Goal: Task Accomplishment & Management: Complete application form

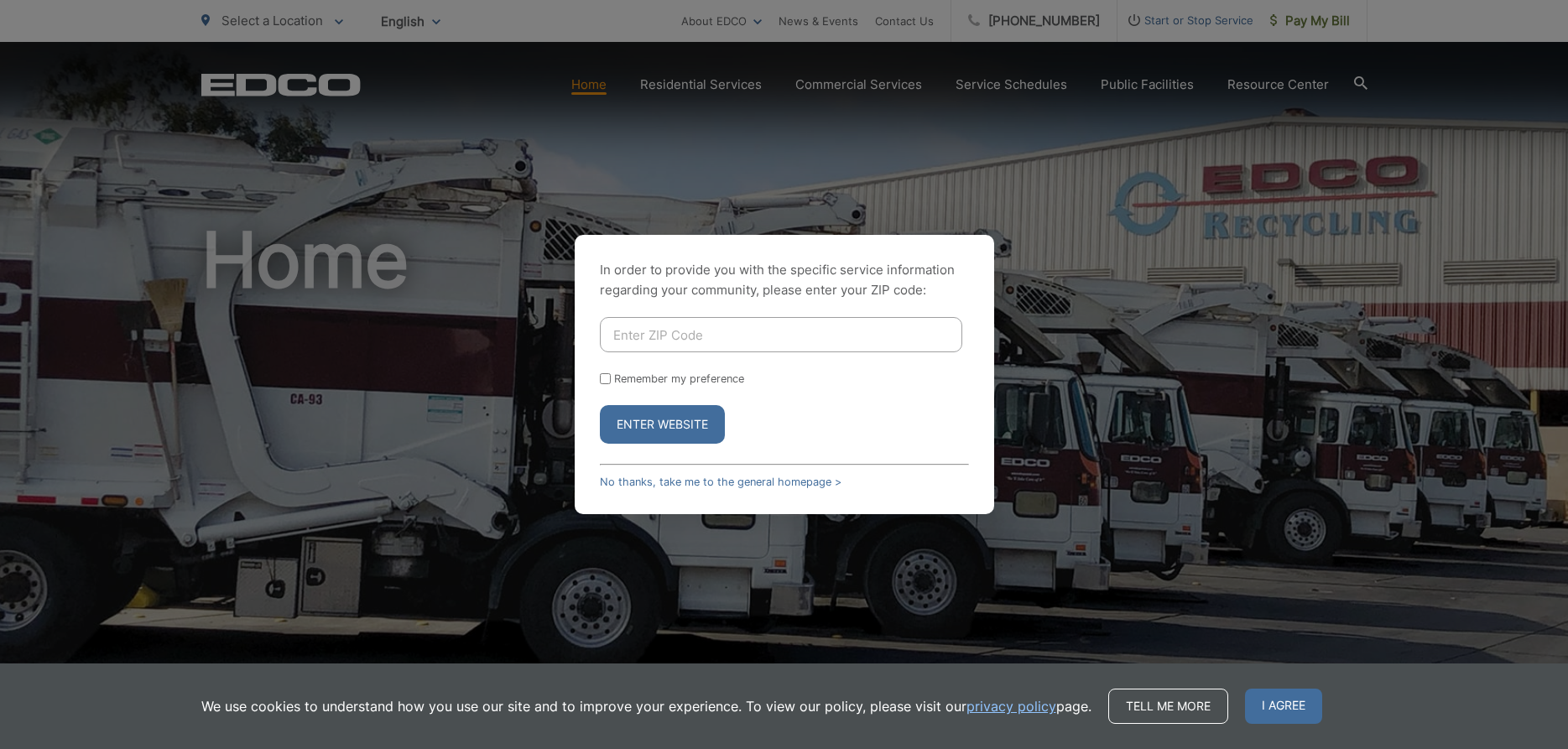
click at [676, 339] on input "Enter ZIP Code" at bounding box center [781, 334] width 363 height 35
type input "92040"
click at [603, 368] on form "92040 Remember my preference Enter Website" at bounding box center [784, 380] width 369 height 127
click at [597, 374] on div "In order to provide you with the specific service information regarding your co…" at bounding box center [784, 374] width 419 height 279
click at [605, 377] on input "Remember my preference" at bounding box center [605, 379] width 11 height 11
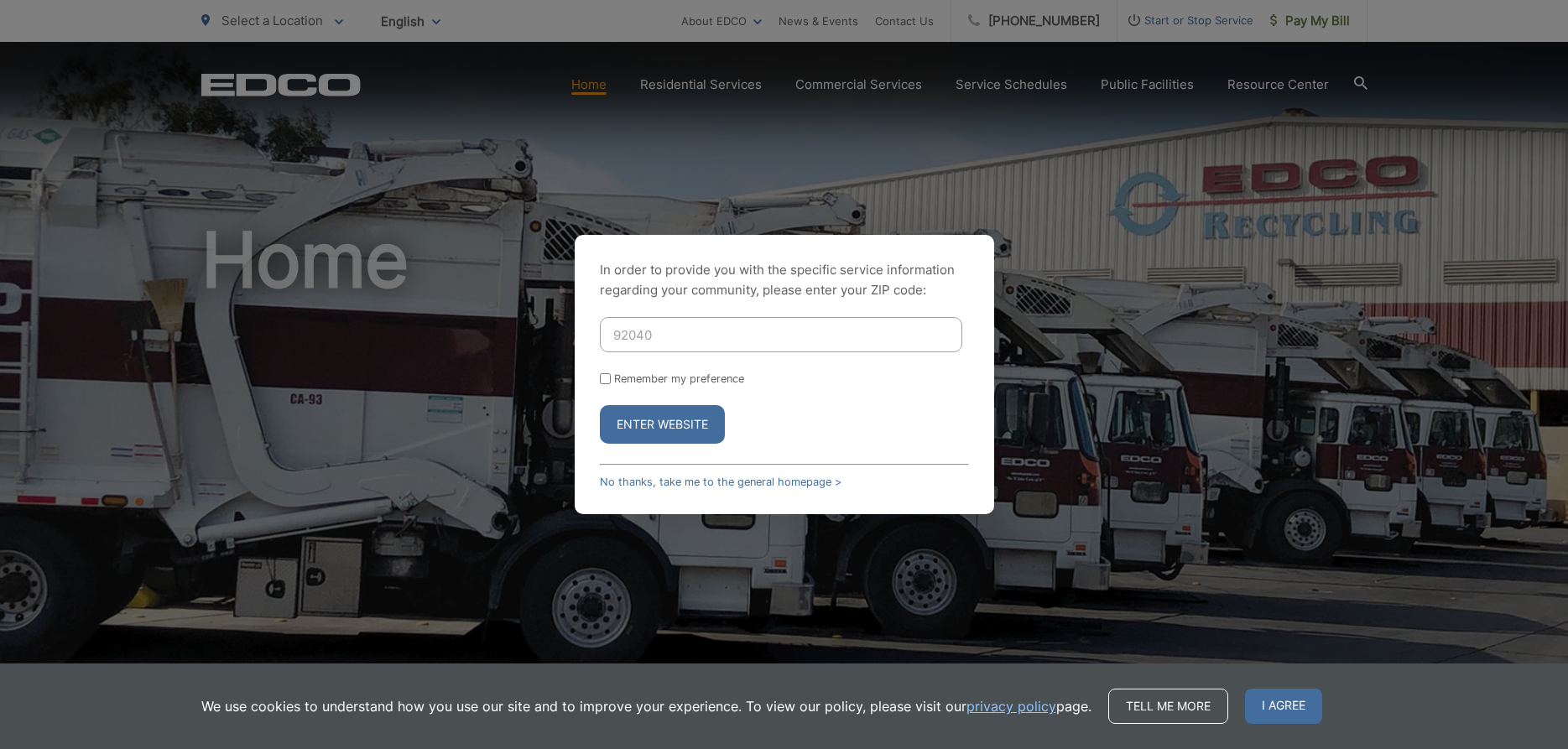
checkbox input "true"
click at [630, 418] on button "Enter Website" at bounding box center [662, 424] width 125 height 39
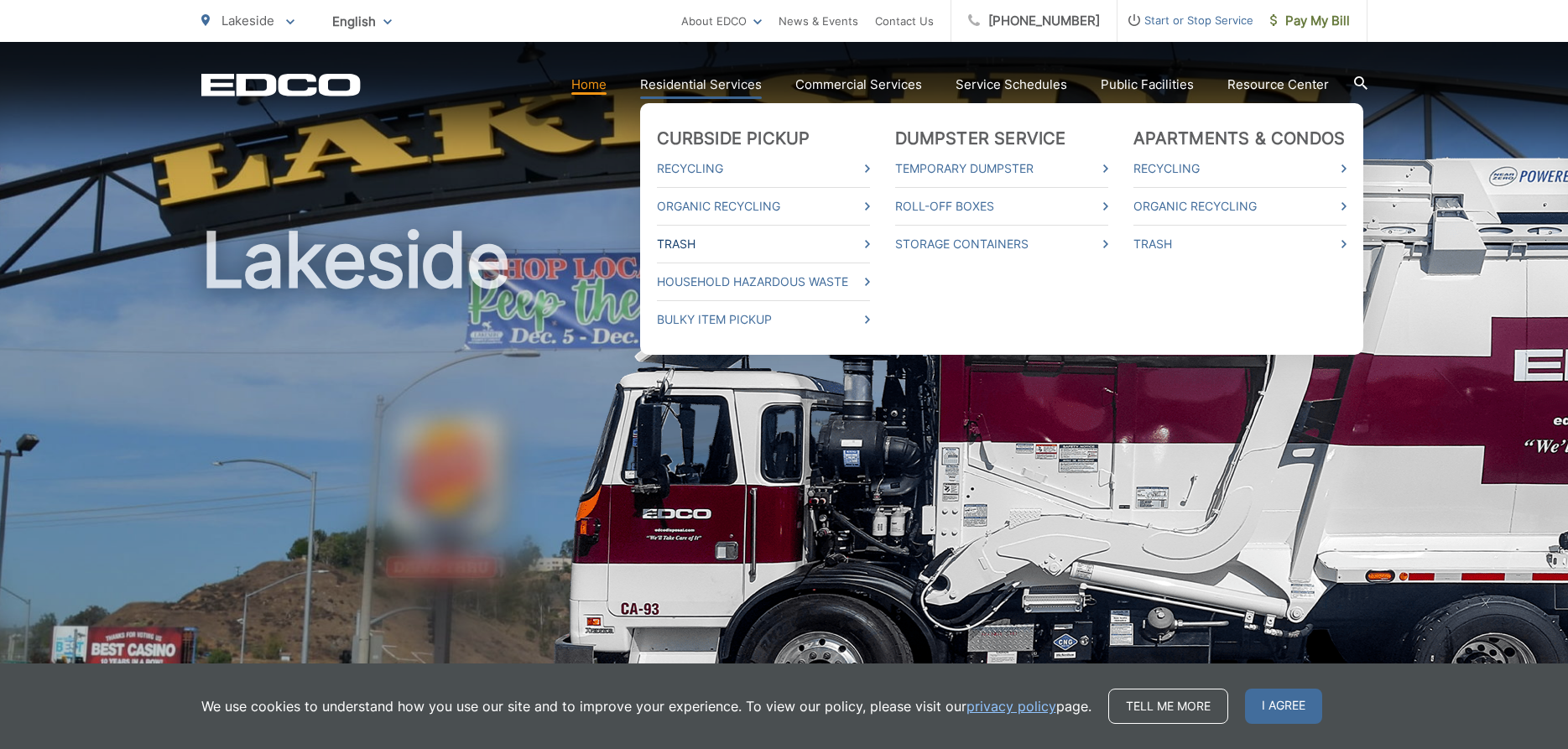
click at [870, 244] on link "Trash" at bounding box center [763, 244] width 213 height 20
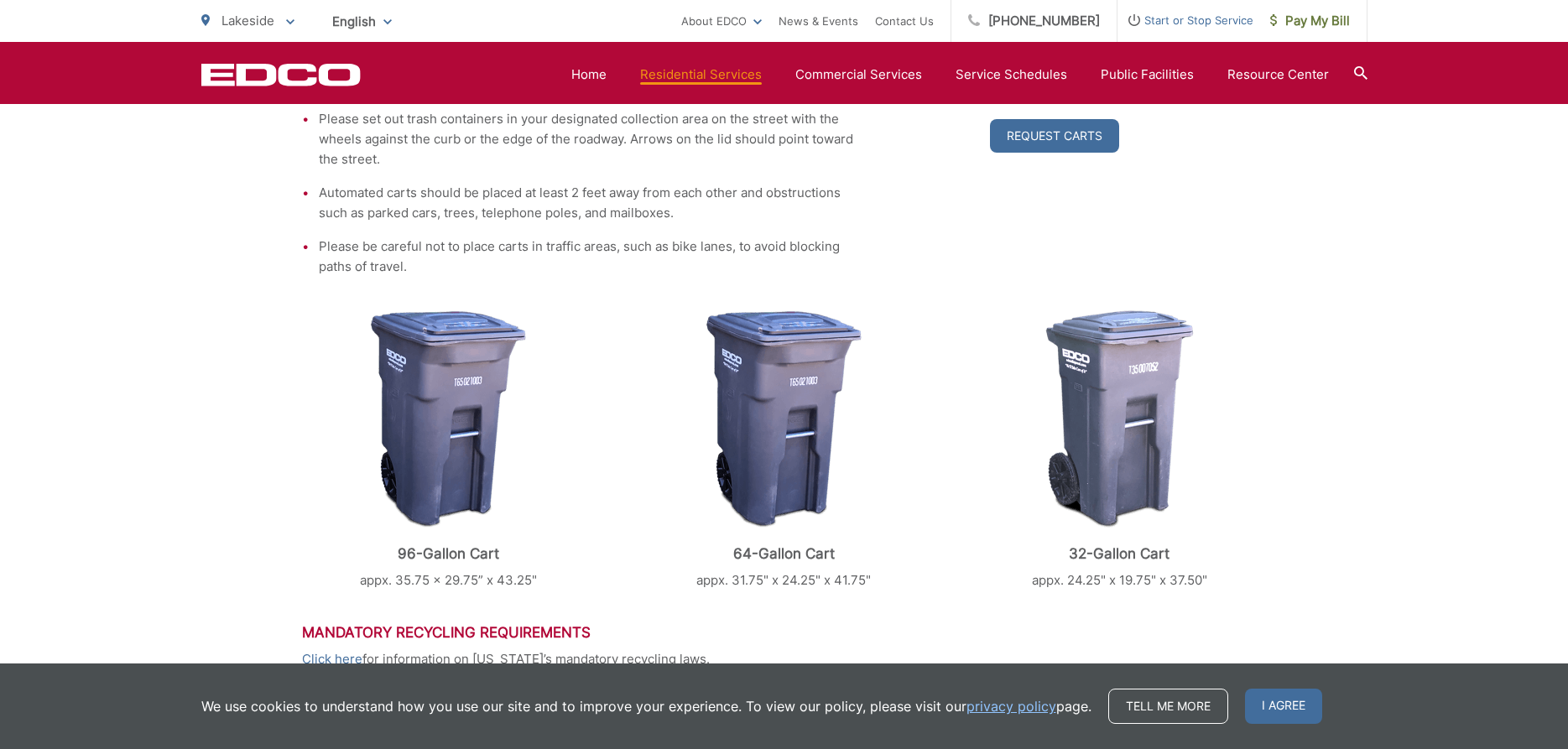
scroll to position [771, 0]
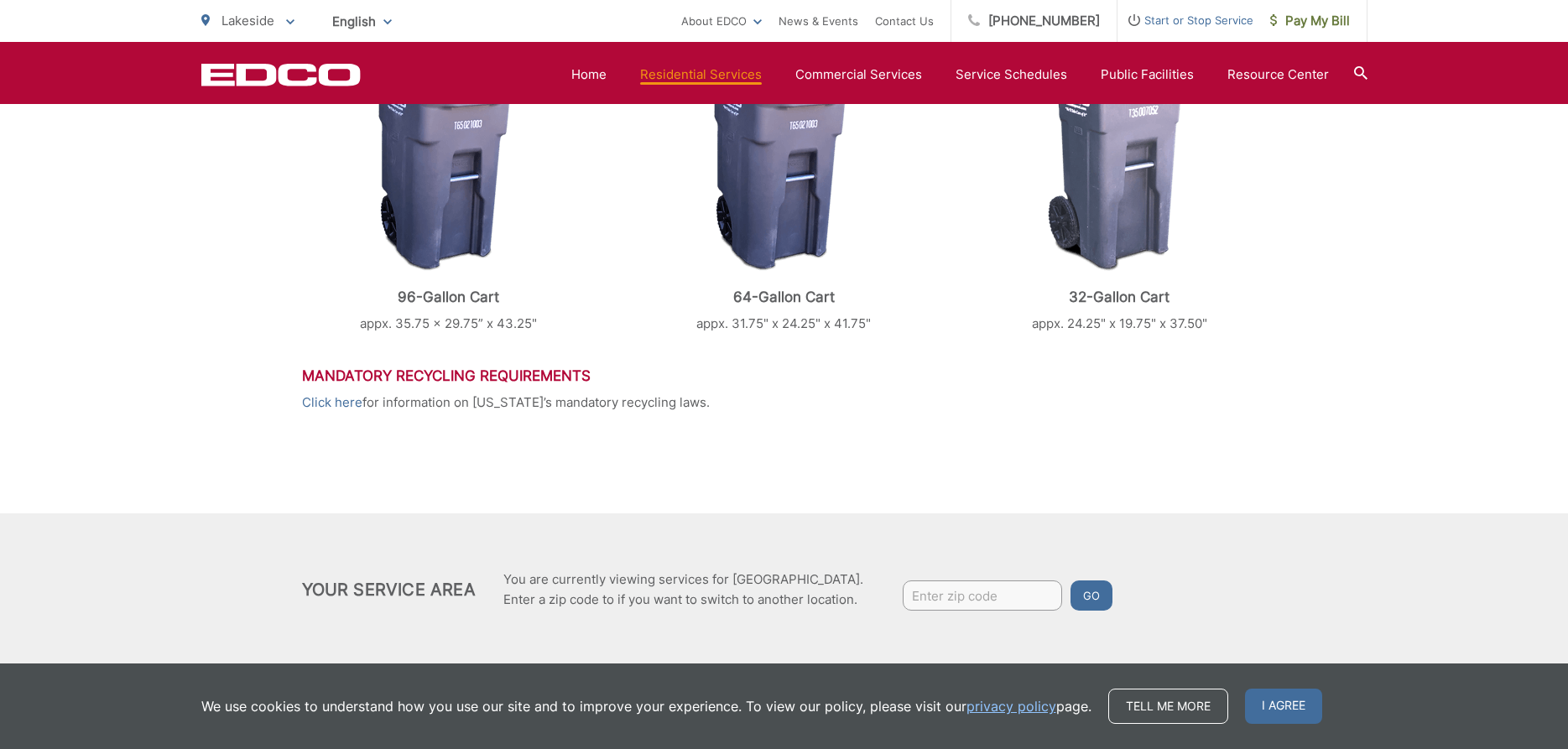
click at [1015, 599] on input "Enter zip code" at bounding box center [982, 596] width 160 height 31
click at [992, 586] on input "Enter zip code" at bounding box center [982, 596] width 160 height 31
type input "92040"
click at [1070, 581] on button "Go" at bounding box center [1091, 596] width 42 height 31
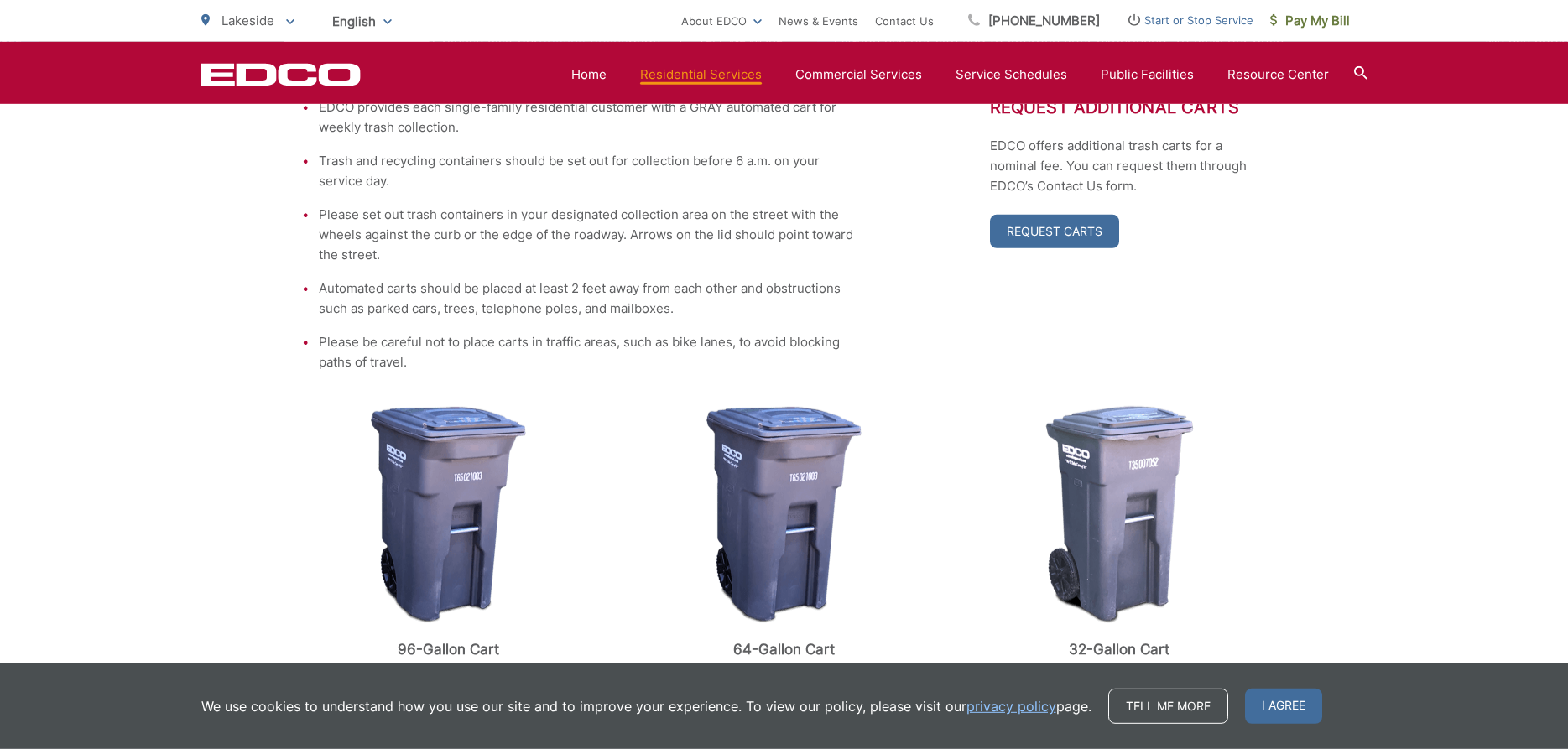
scroll to position [428, 0]
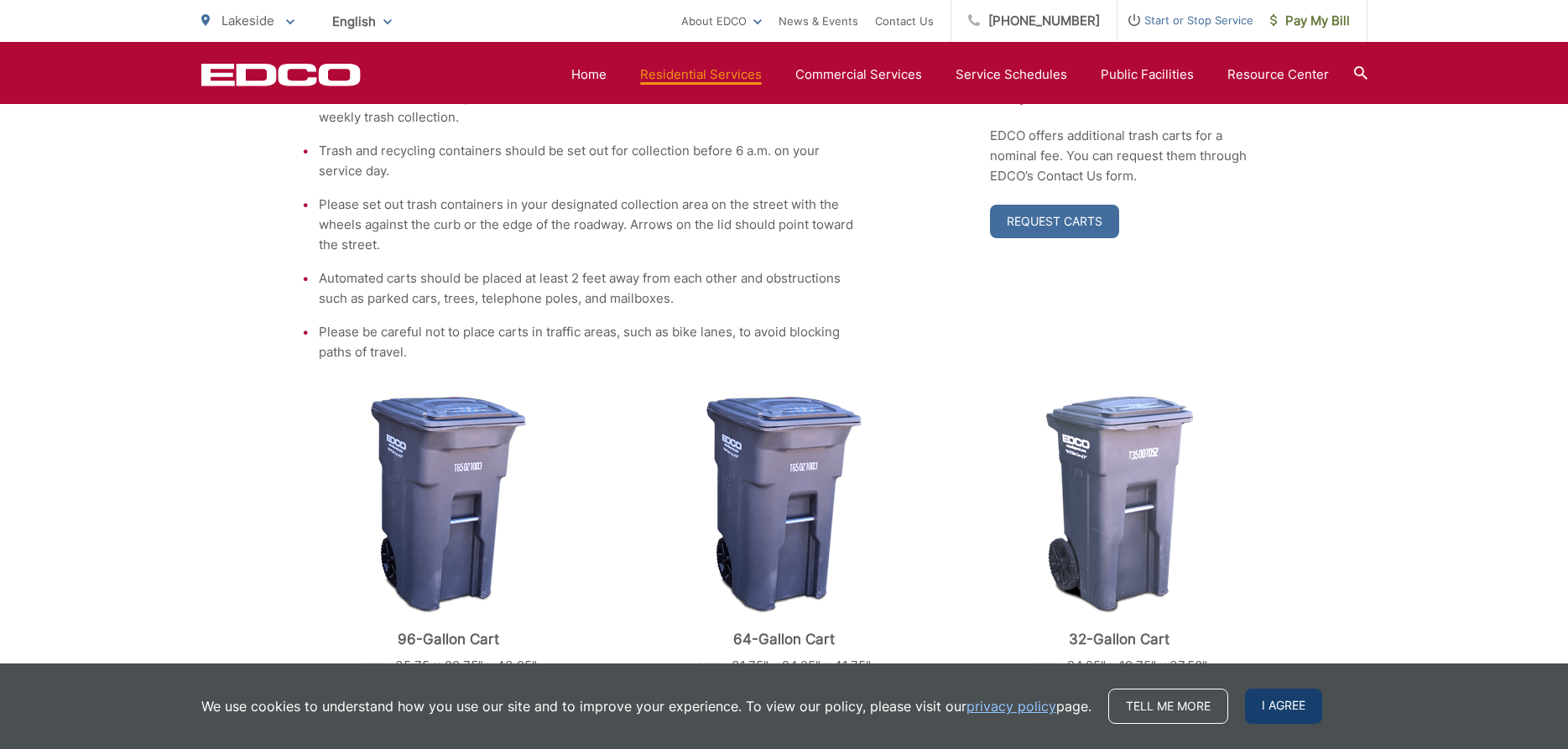
click at [1283, 702] on span "I agree" at bounding box center [1284, 706] width 77 height 35
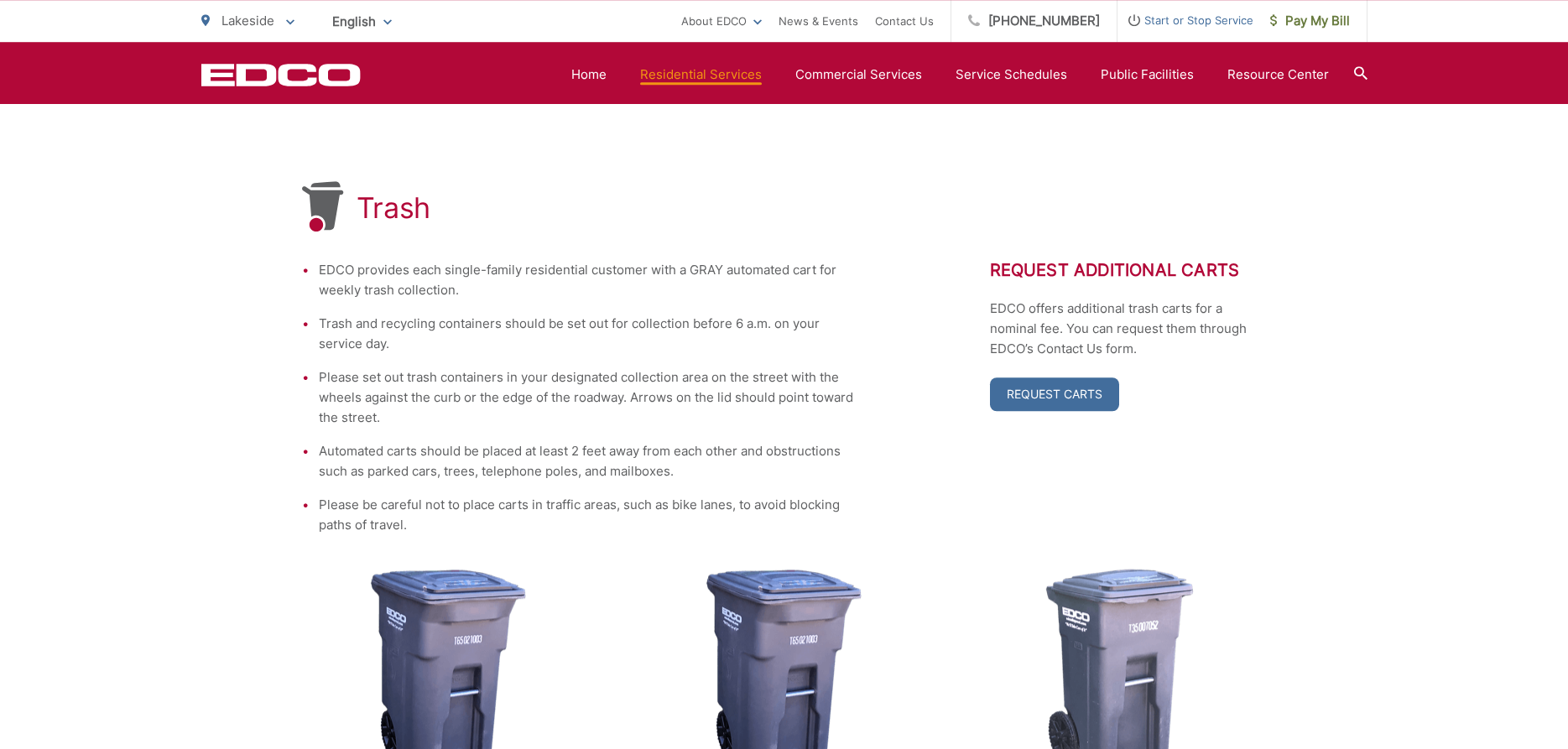
scroll to position [191, 0]
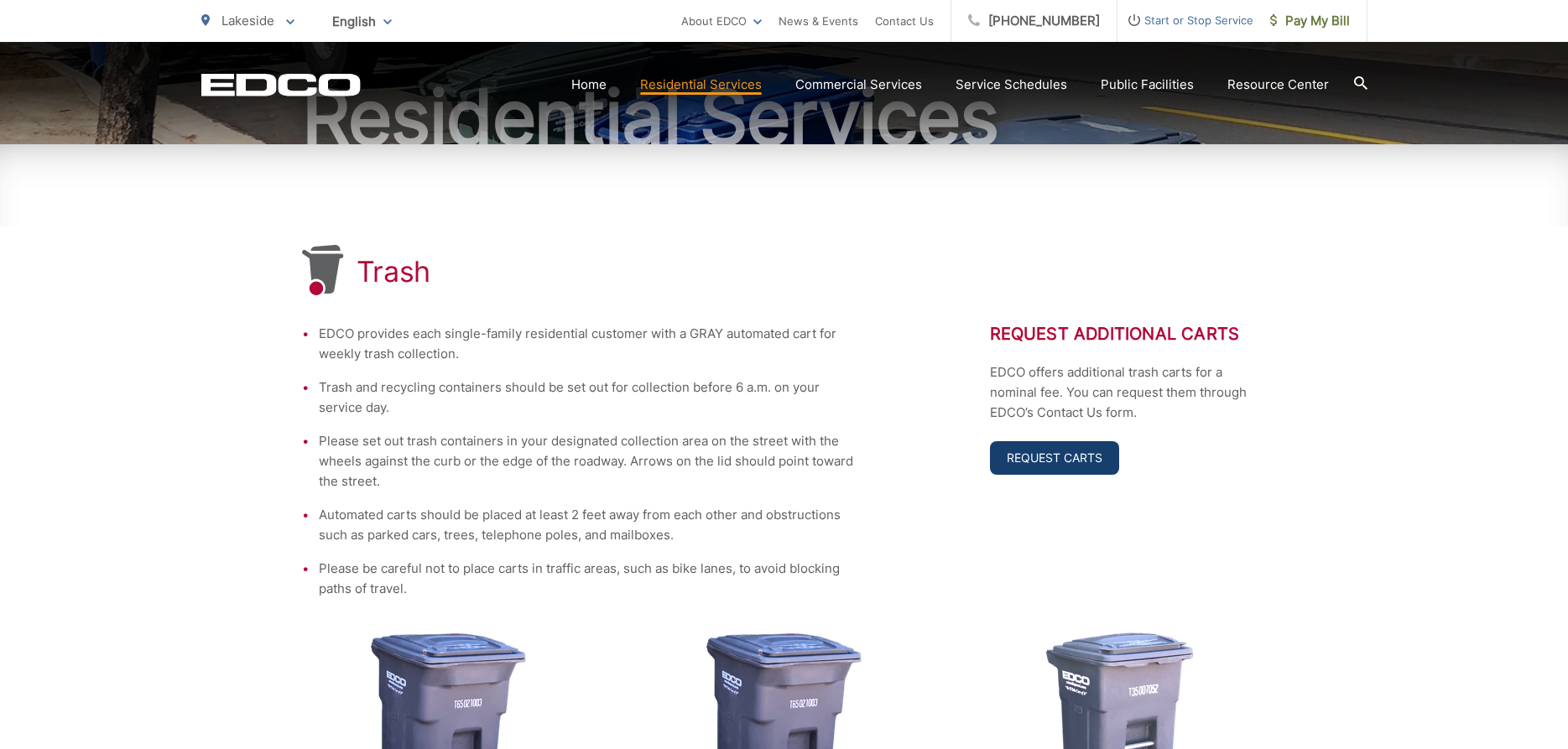
click at [1059, 465] on link "Request Carts" at bounding box center [1055, 457] width 129 height 33
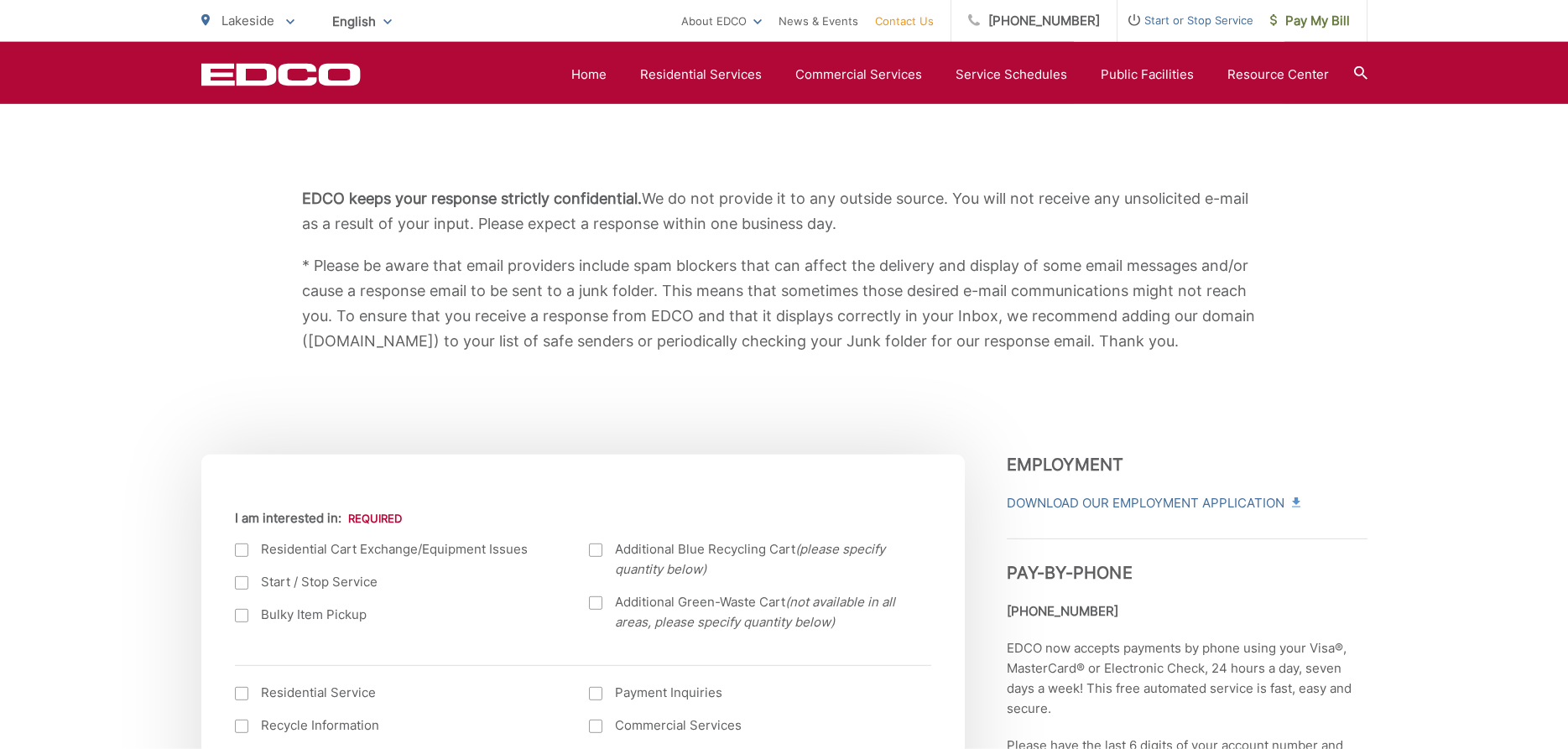
scroll to position [85, 0]
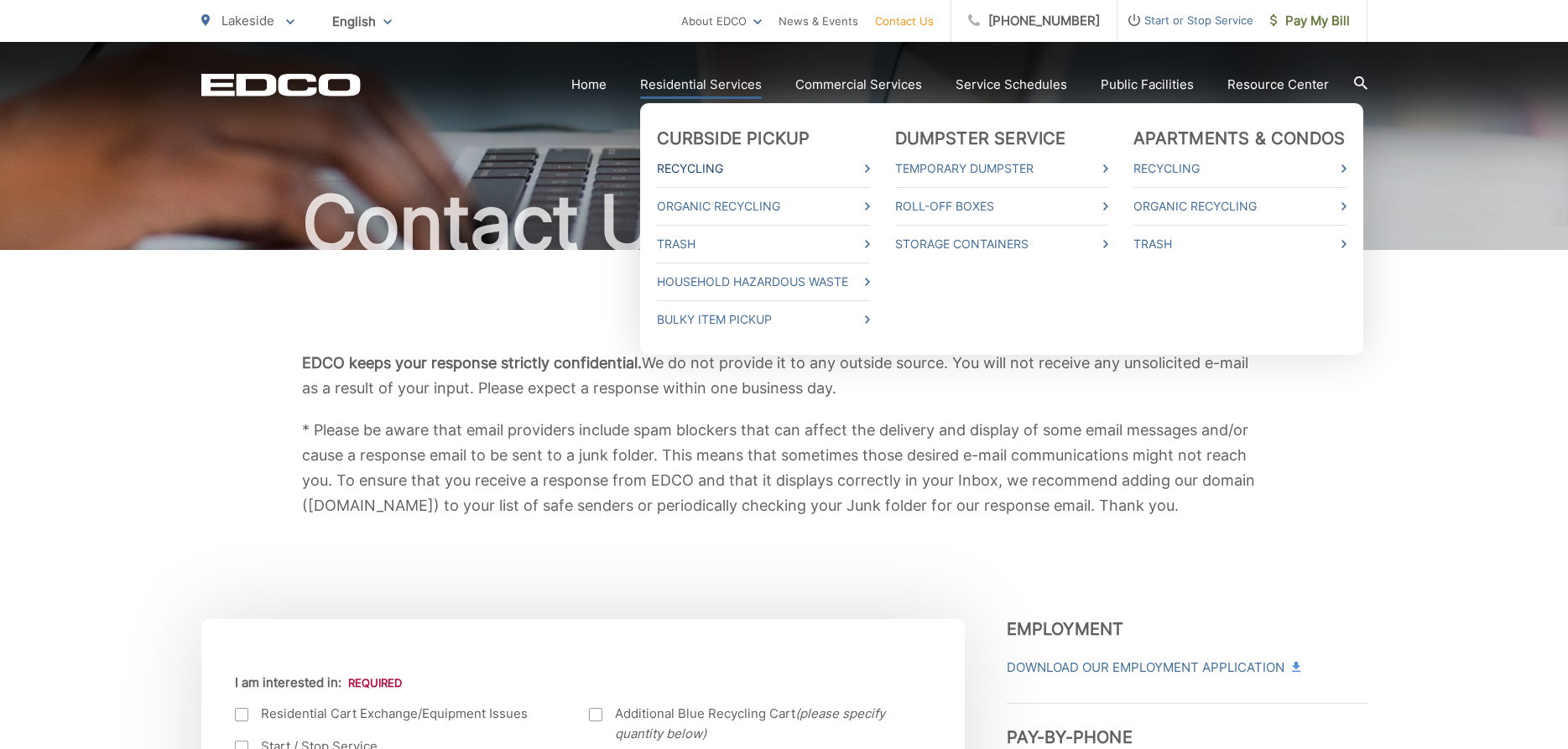
click at [703, 168] on link "Recycling" at bounding box center [763, 169] width 213 height 20
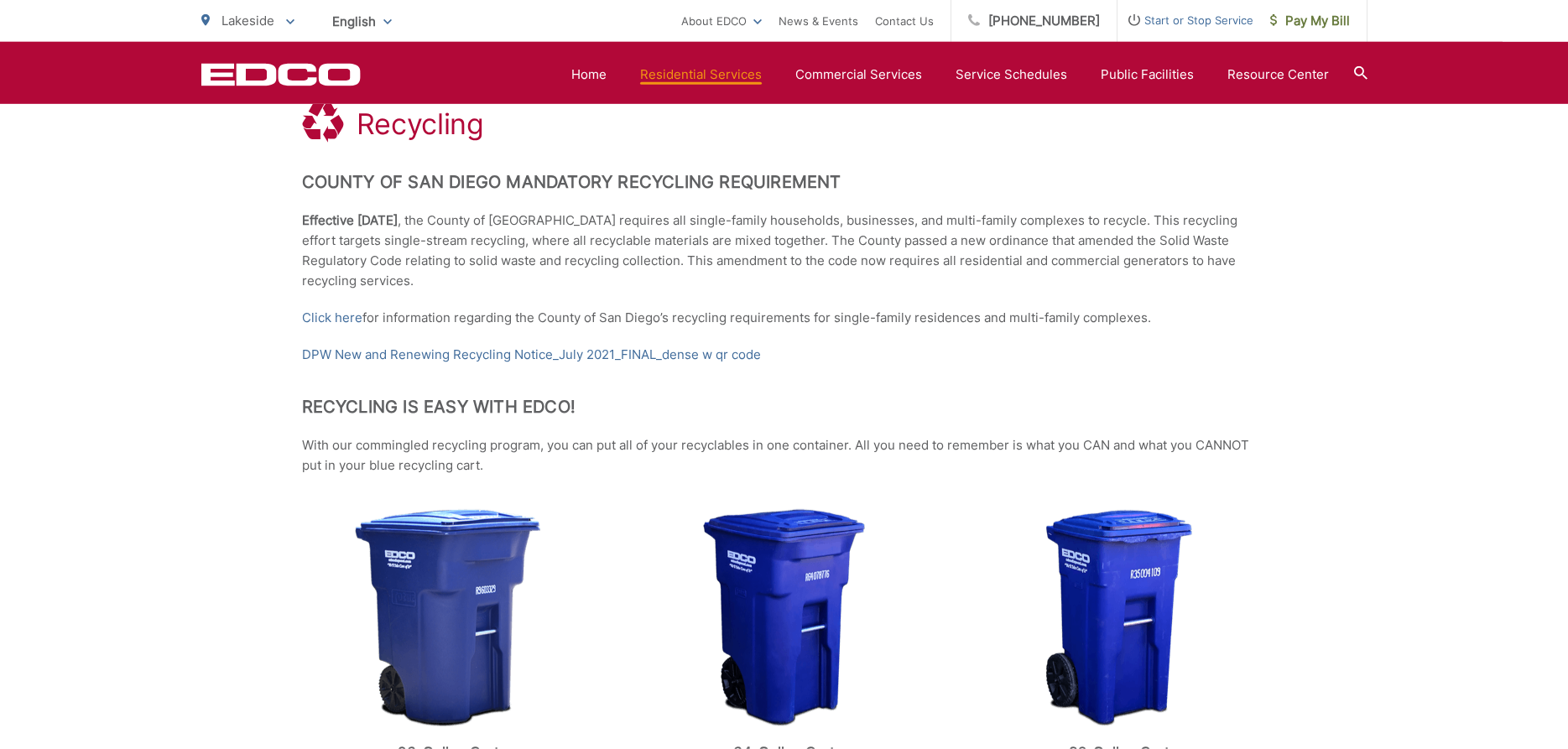
scroll to position [322, 0]
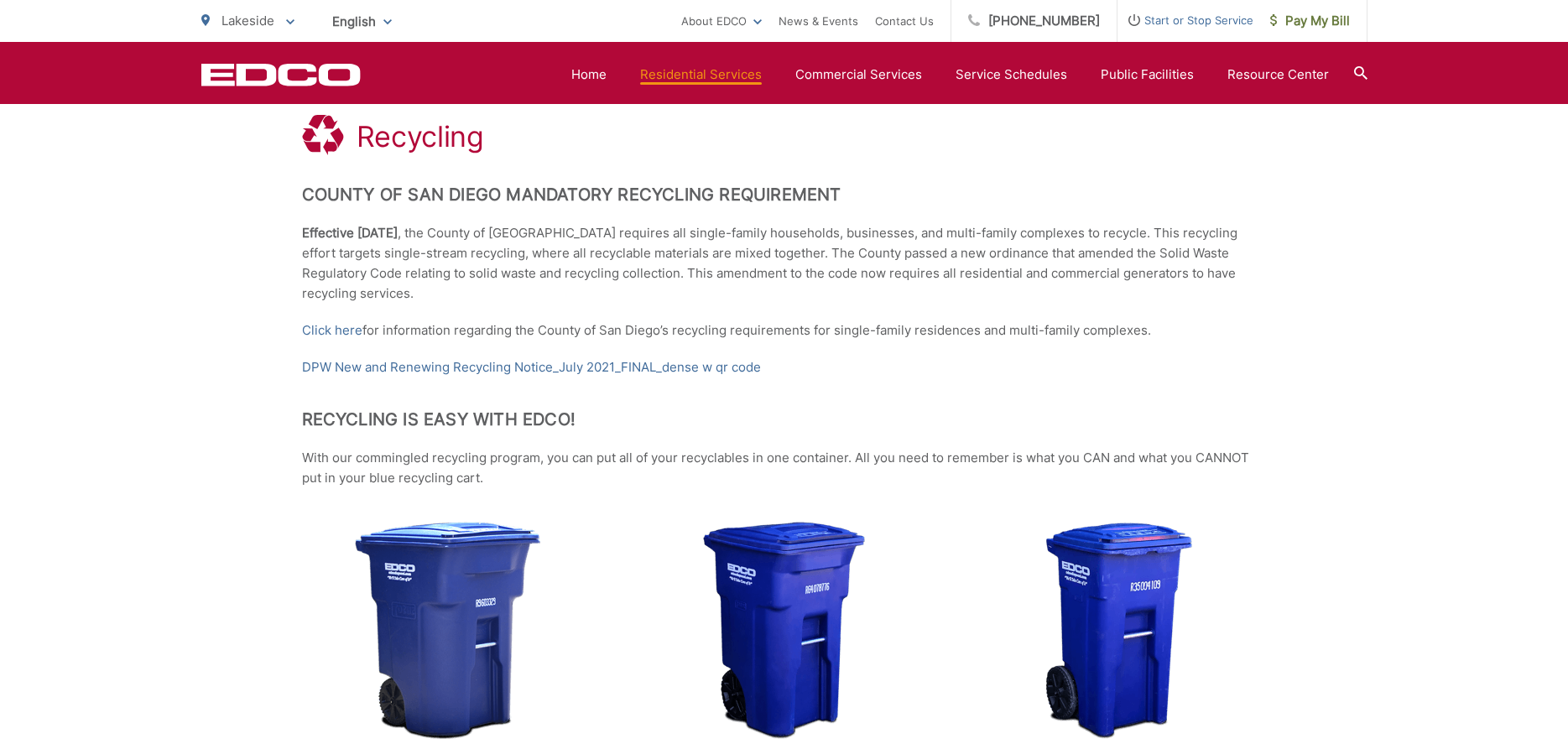
click at [1187, 18] on span "Start or Stop Service" at bounding box center [1185, 20] width 136 height 20
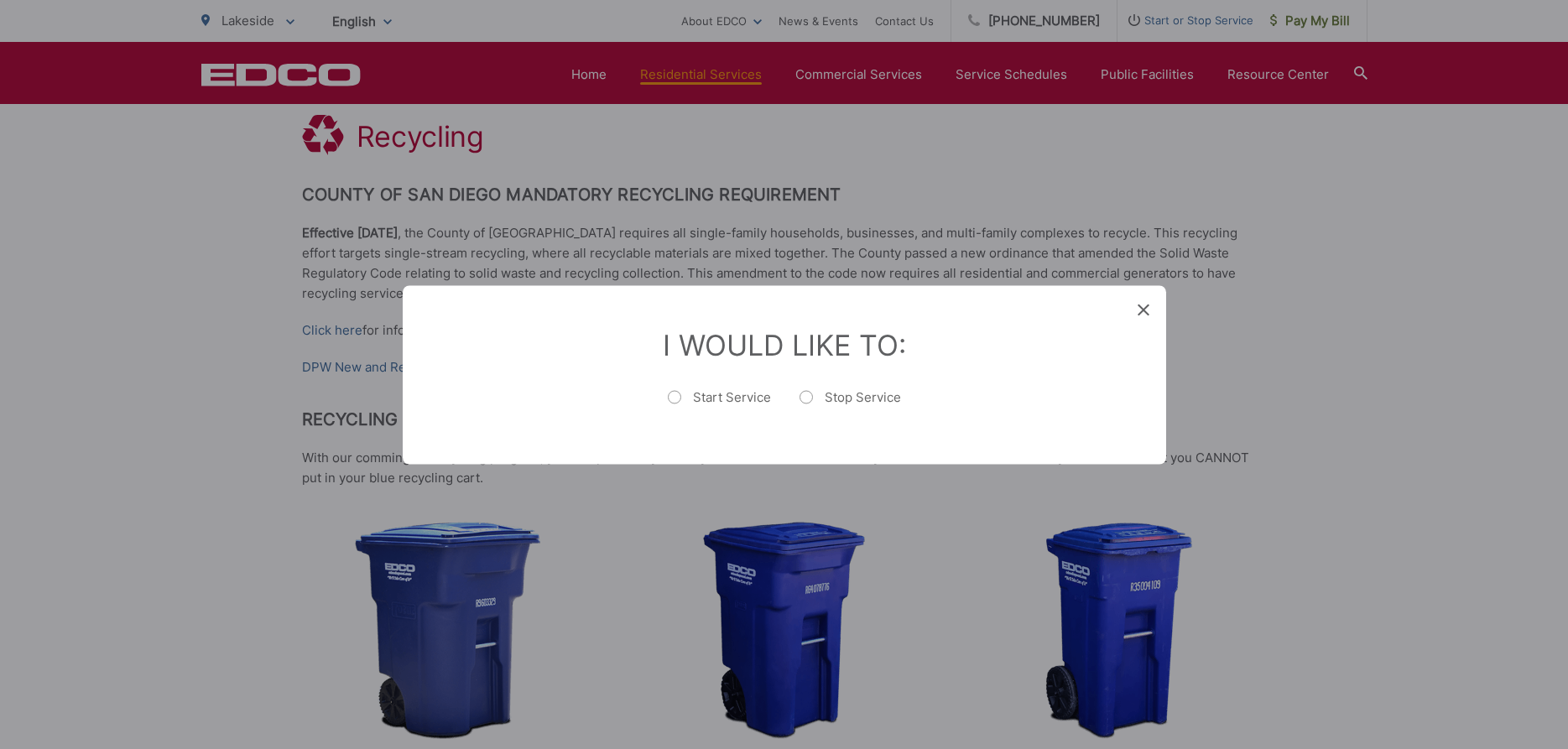
click at [735, 406] on label "Start Service" at bounding box center [719, 405] width 103 height 33
radio input "true"
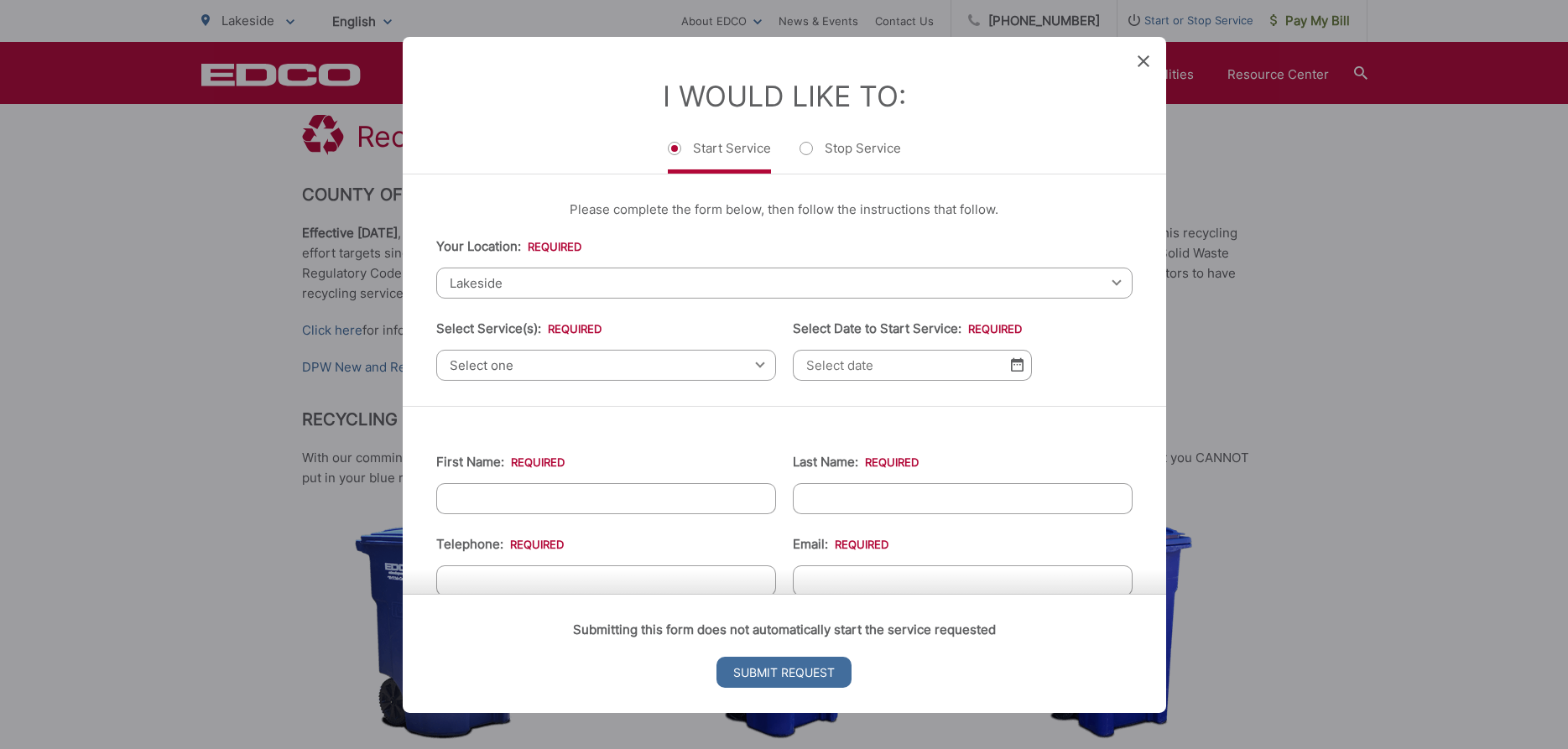
click at [556, 367] on span "Select one" at bounding box center [606, 365] width 339 height 31
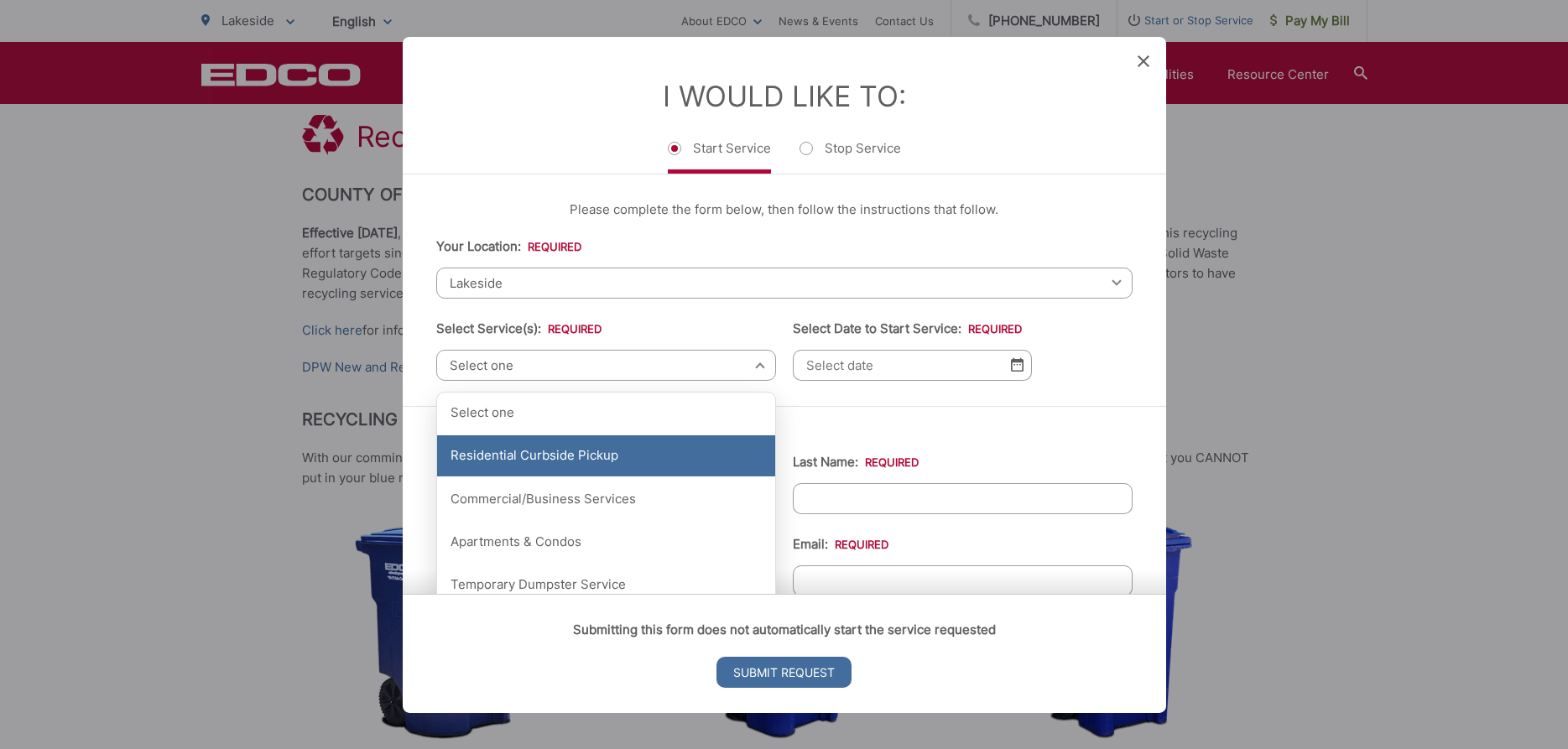
click at [553, 463] on div "Residential Curbside Pickup" at bounding box center [606, 456] width 339 height 42
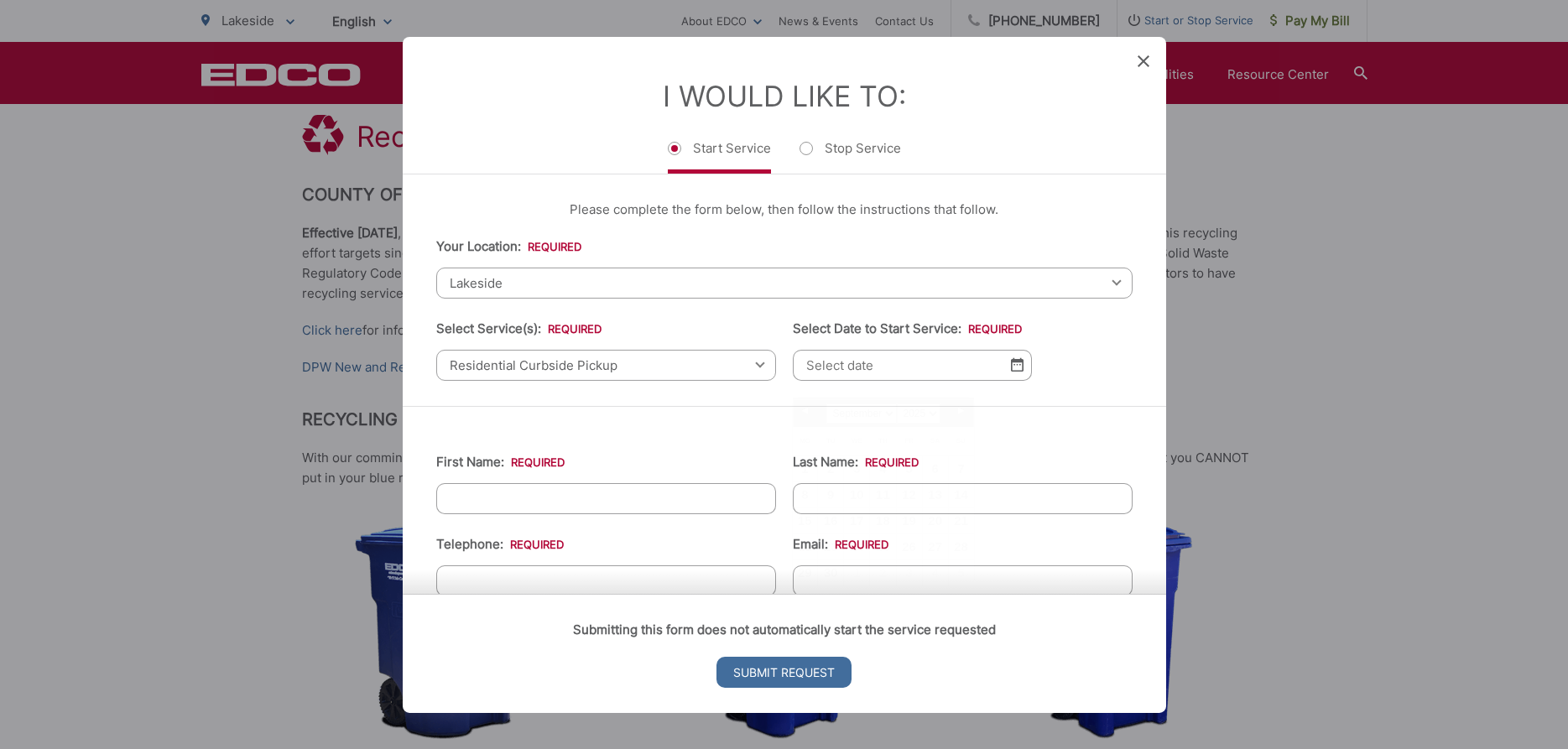
click at [879, 377] on input "Select Date to Start Service: *" at bounding box center [912, 365] width 239 height 31
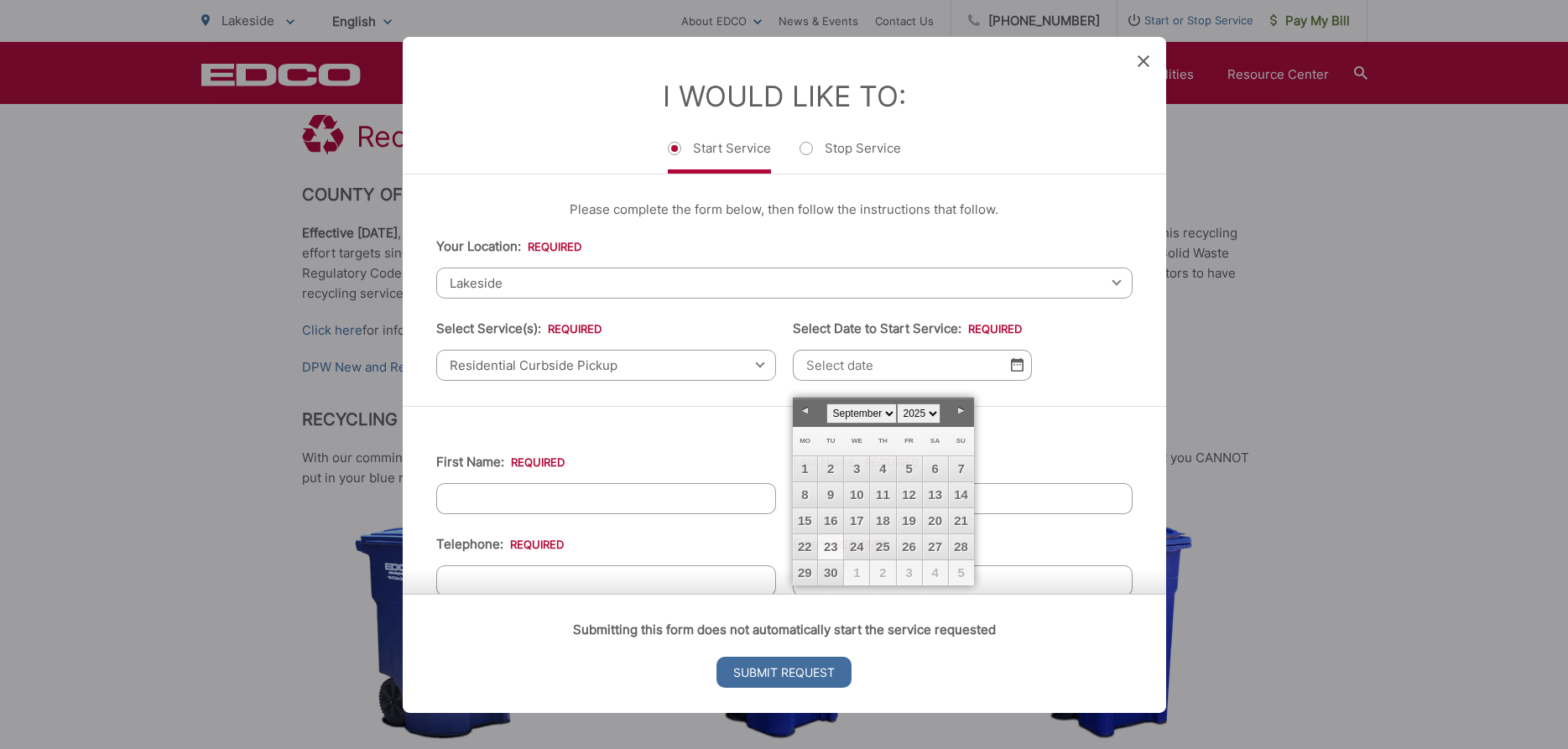
click at [1148, 65] on icon at bounding box center [1143, 60] width 12 height 12
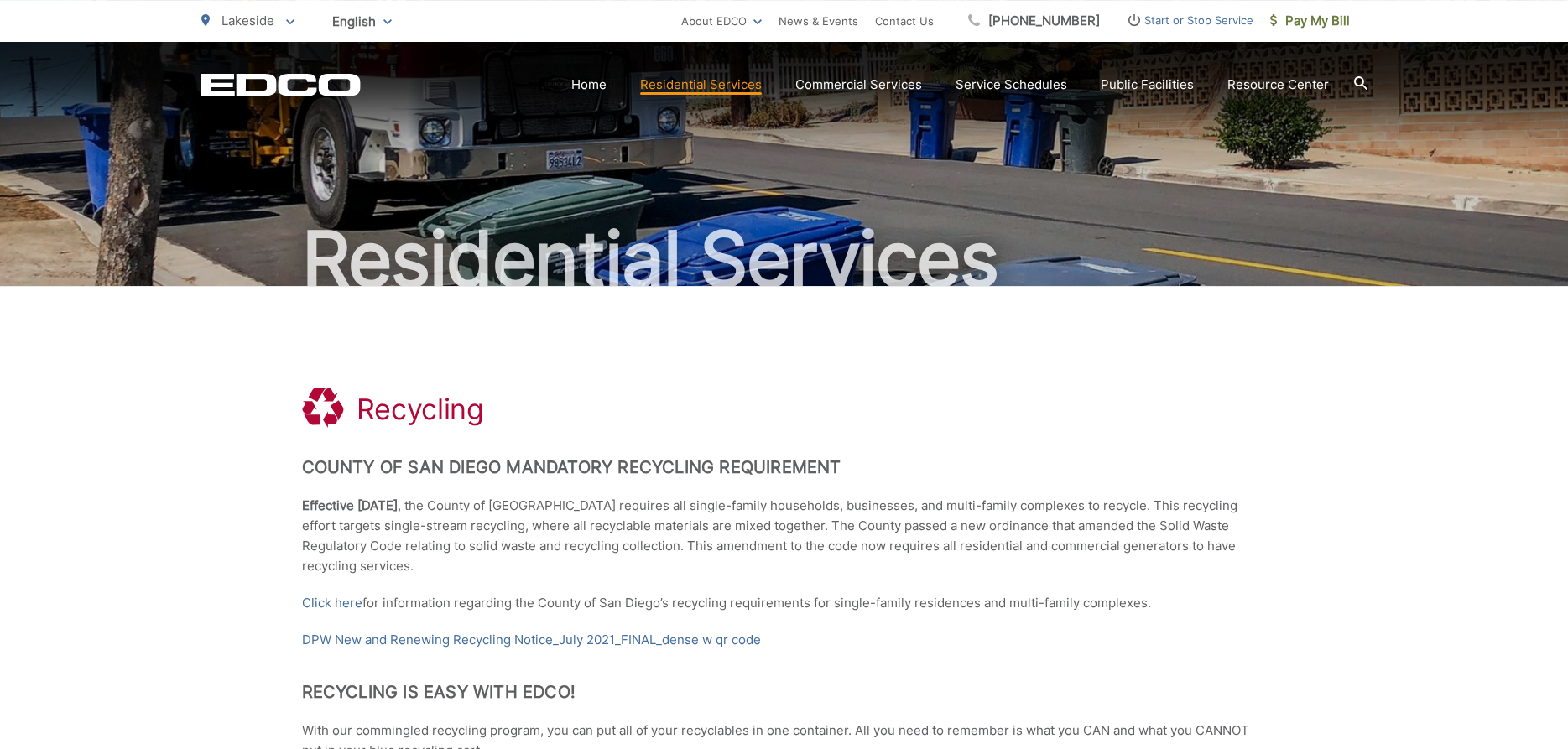
scroll to position [0, 0]
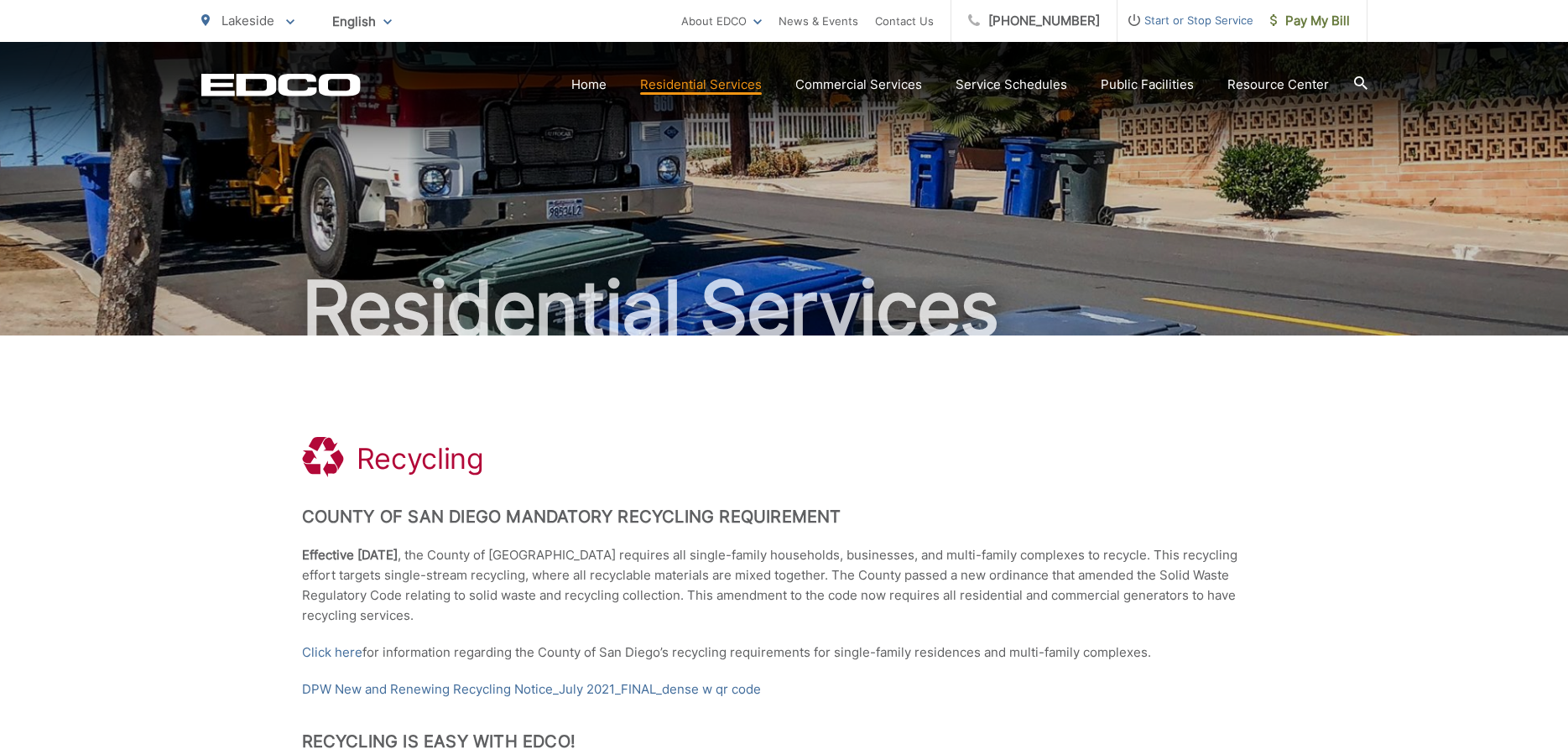
click at [1195, 17] on span "Start or Stop Service" at bounding box center [1185, 20] width 136 height 20
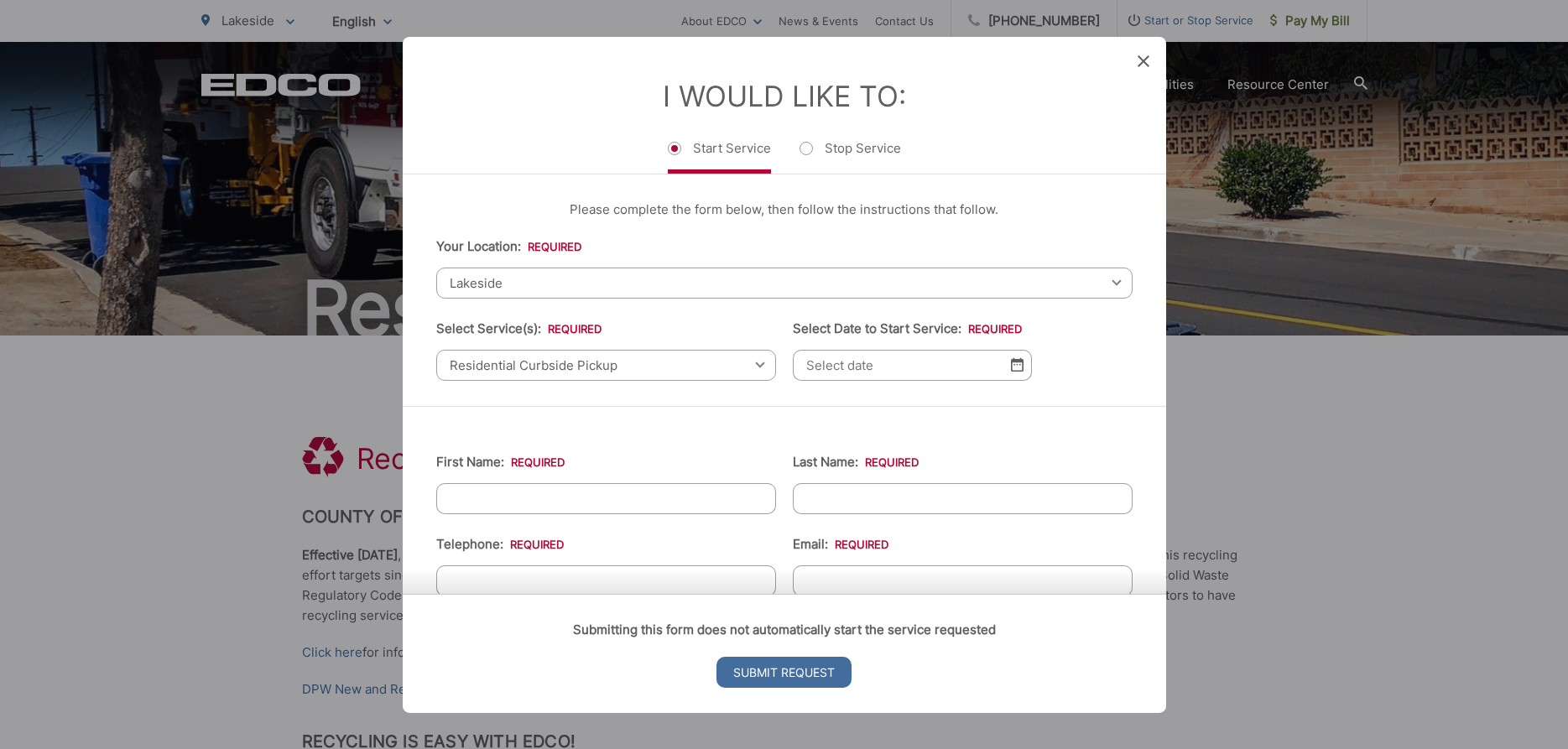
click at [628, 285] on span "Lakeside" at bounding box center [785, 282] width 697 height 31
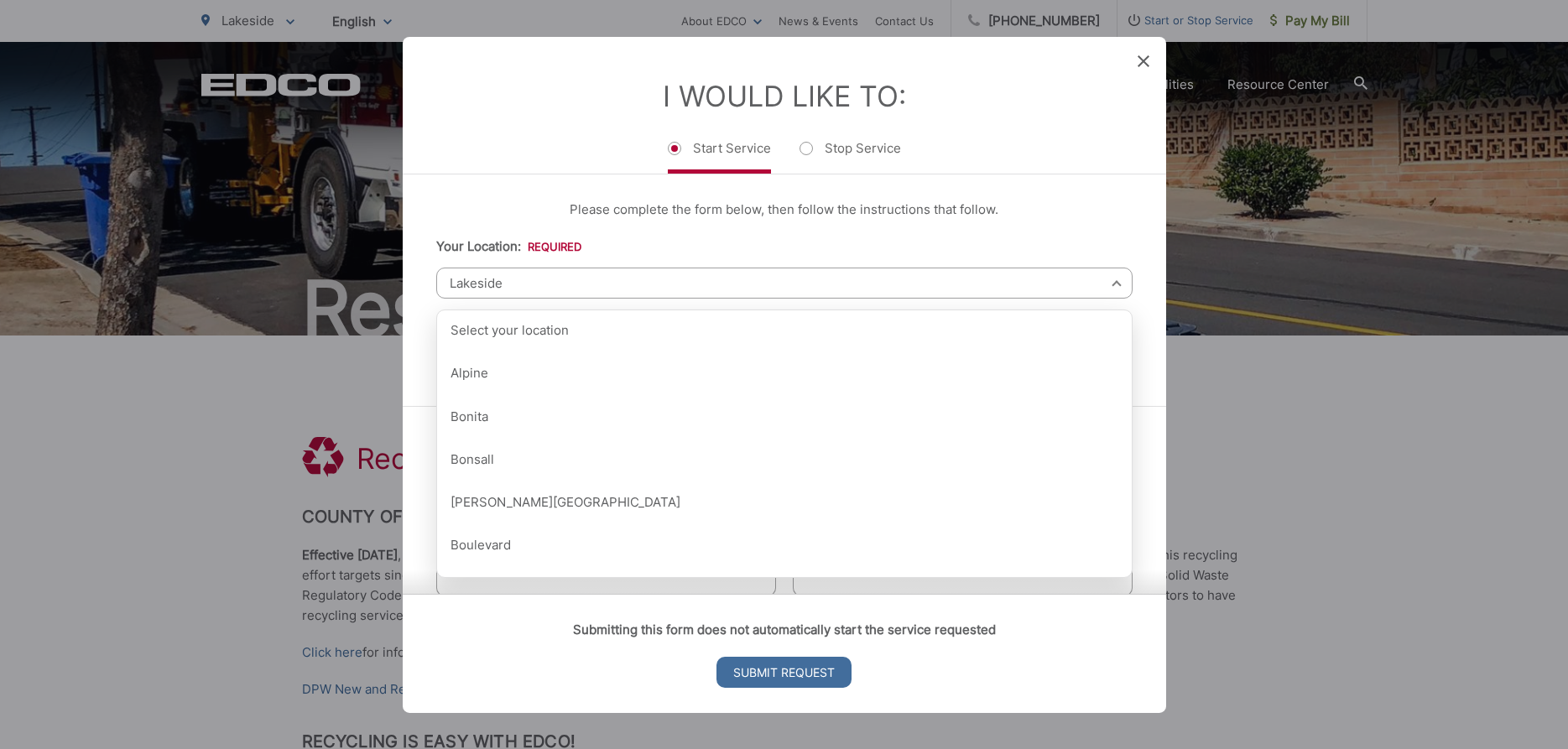
click at [542, 298] on span "Lakeside" at bounding box center [785, 282] width 697 height 31
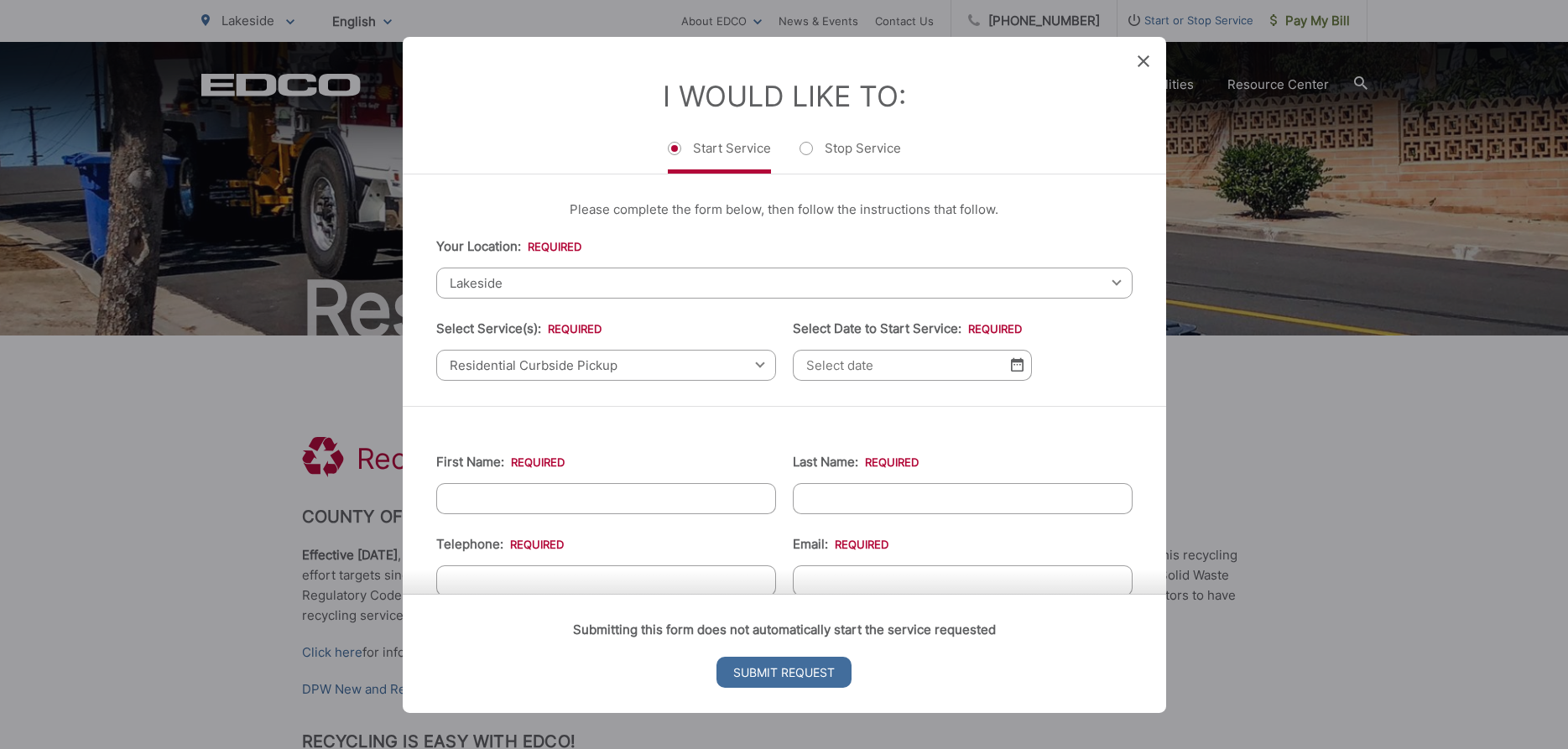
click at [1017, 372] on img at bounding box center [1017, 365] width 13 height 14
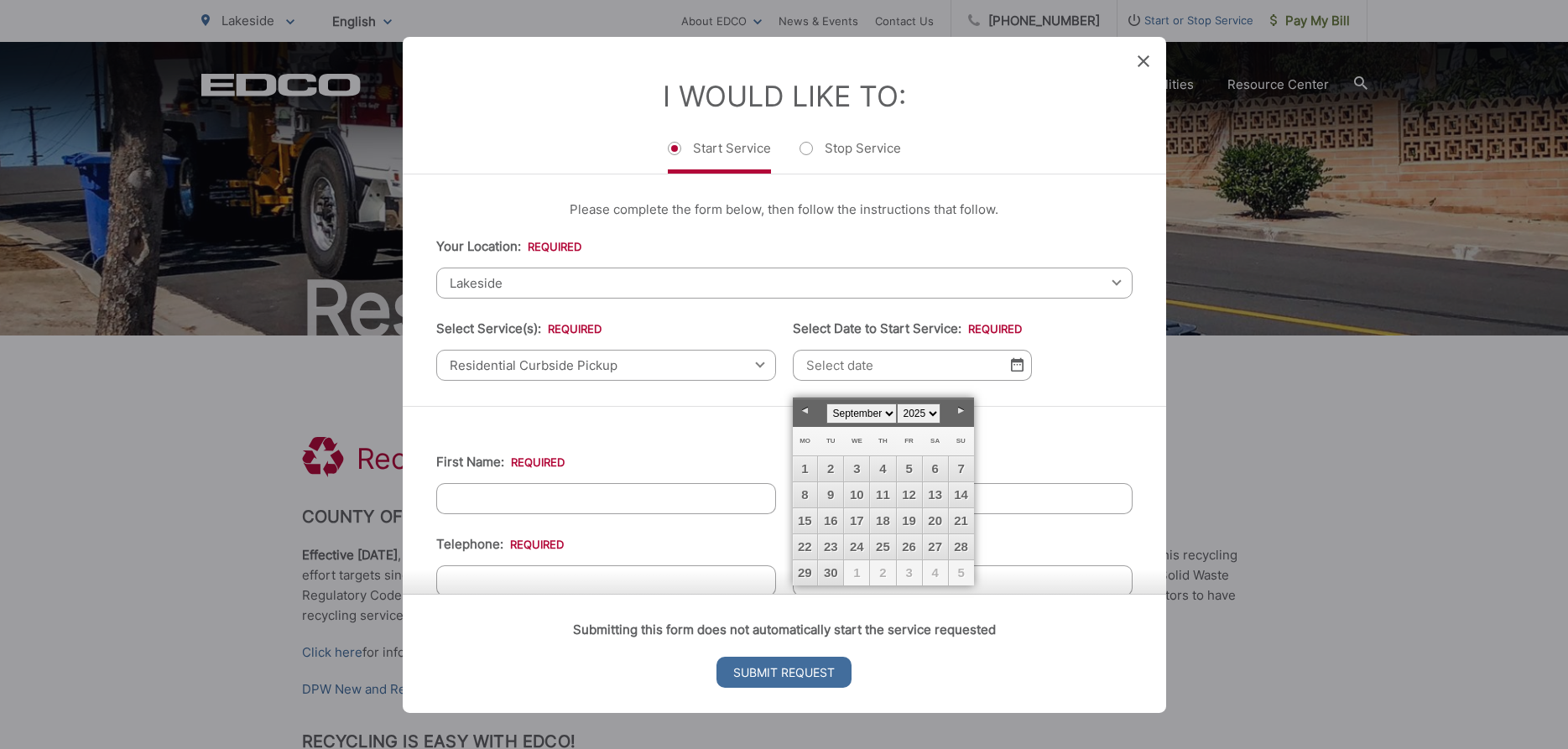
click at [965, 408] on link "Next" at bounding box center [962, 411] width 25 height 25
click at [859, 466] on link "1" at bounding box center [857, 469] width 25 height 25
type input "10/01/2025"
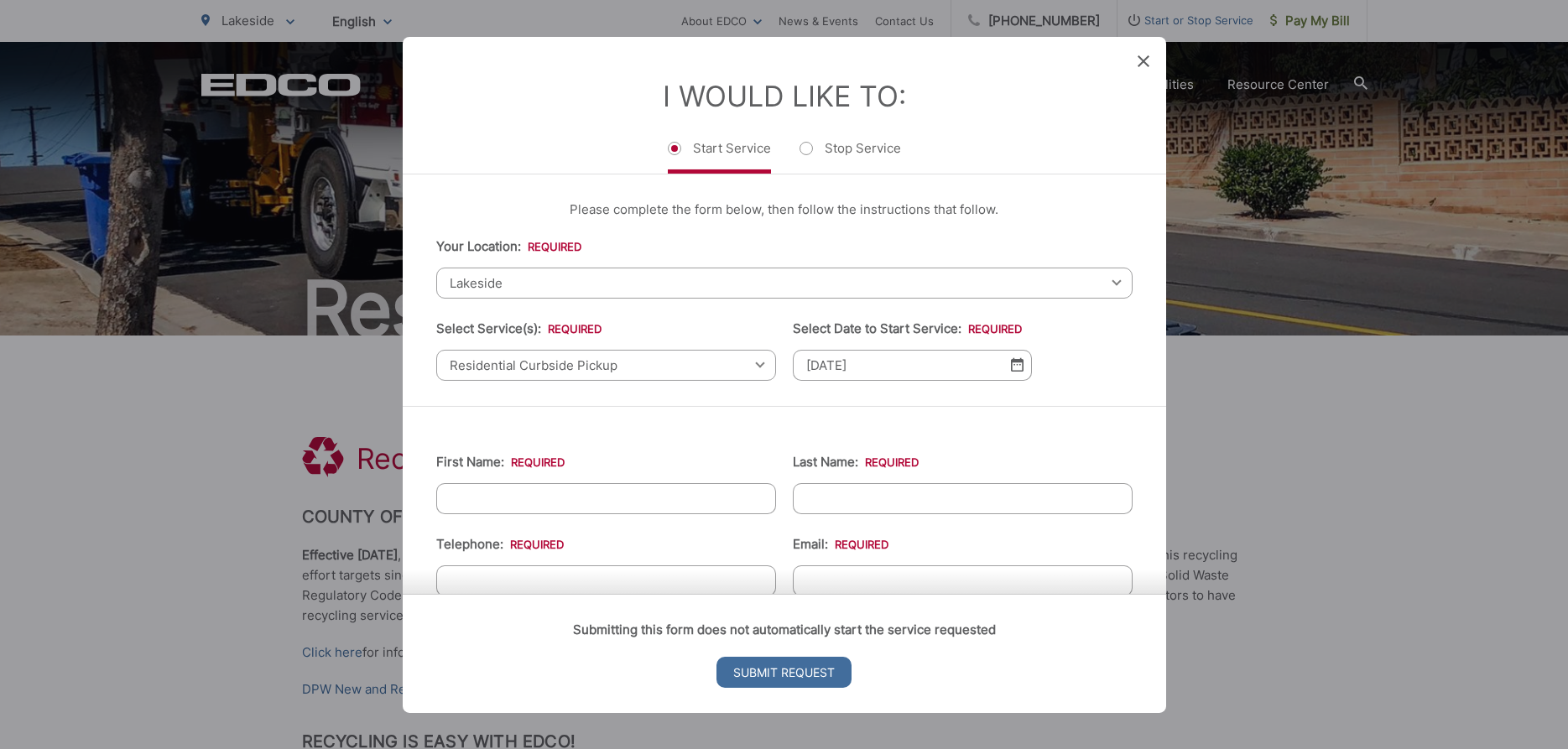
click at [636, 507] on input "First Name: *" at bounding box center [606, 498] width 339 height 31
type input "Ralph"
type input "Young"
type input "6199228083"
type input "youngmarty@yahoo.com"
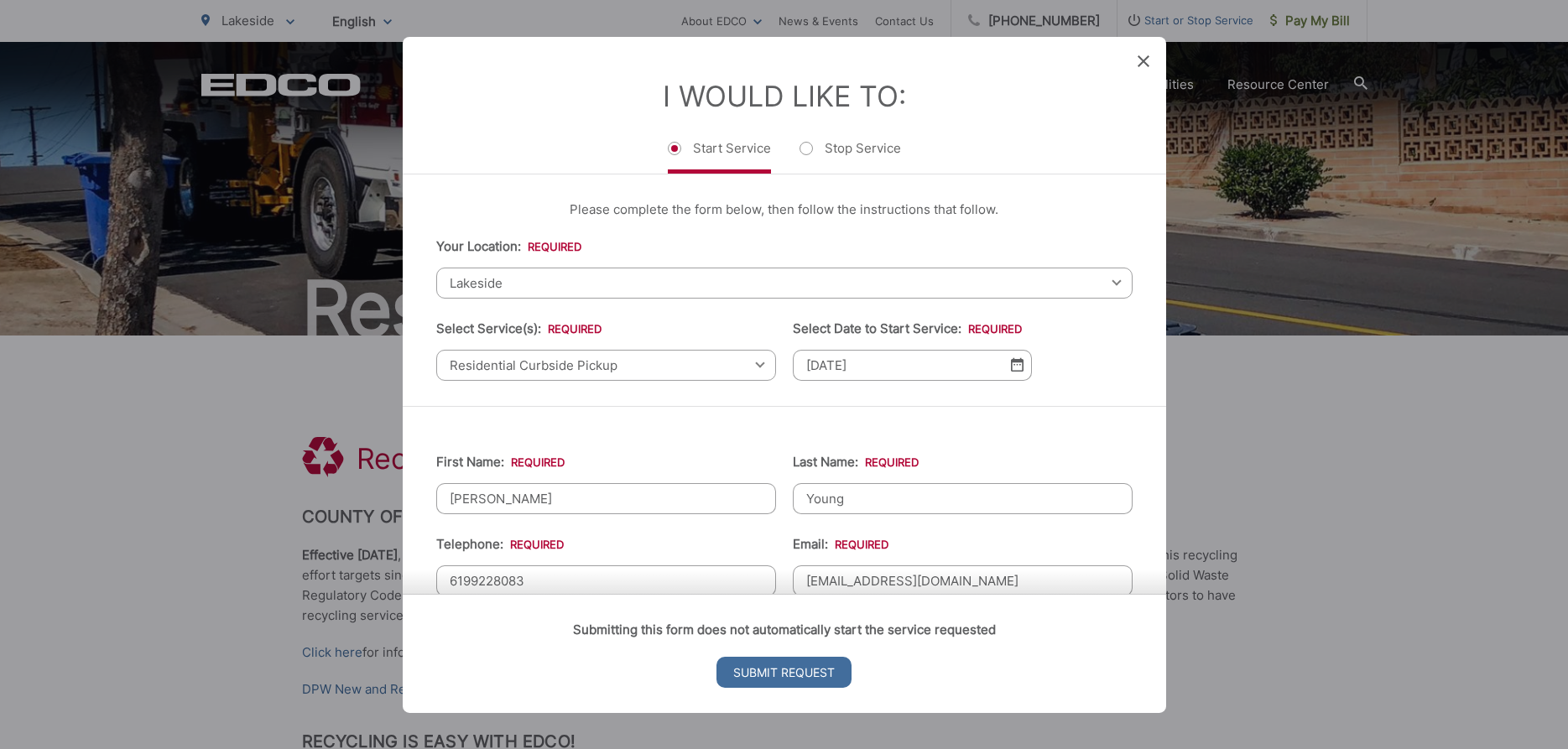
type input "12392 Topa Hill Circle"
type input "Lakeside"
type input "92040"
type input "(619) 922-8083"
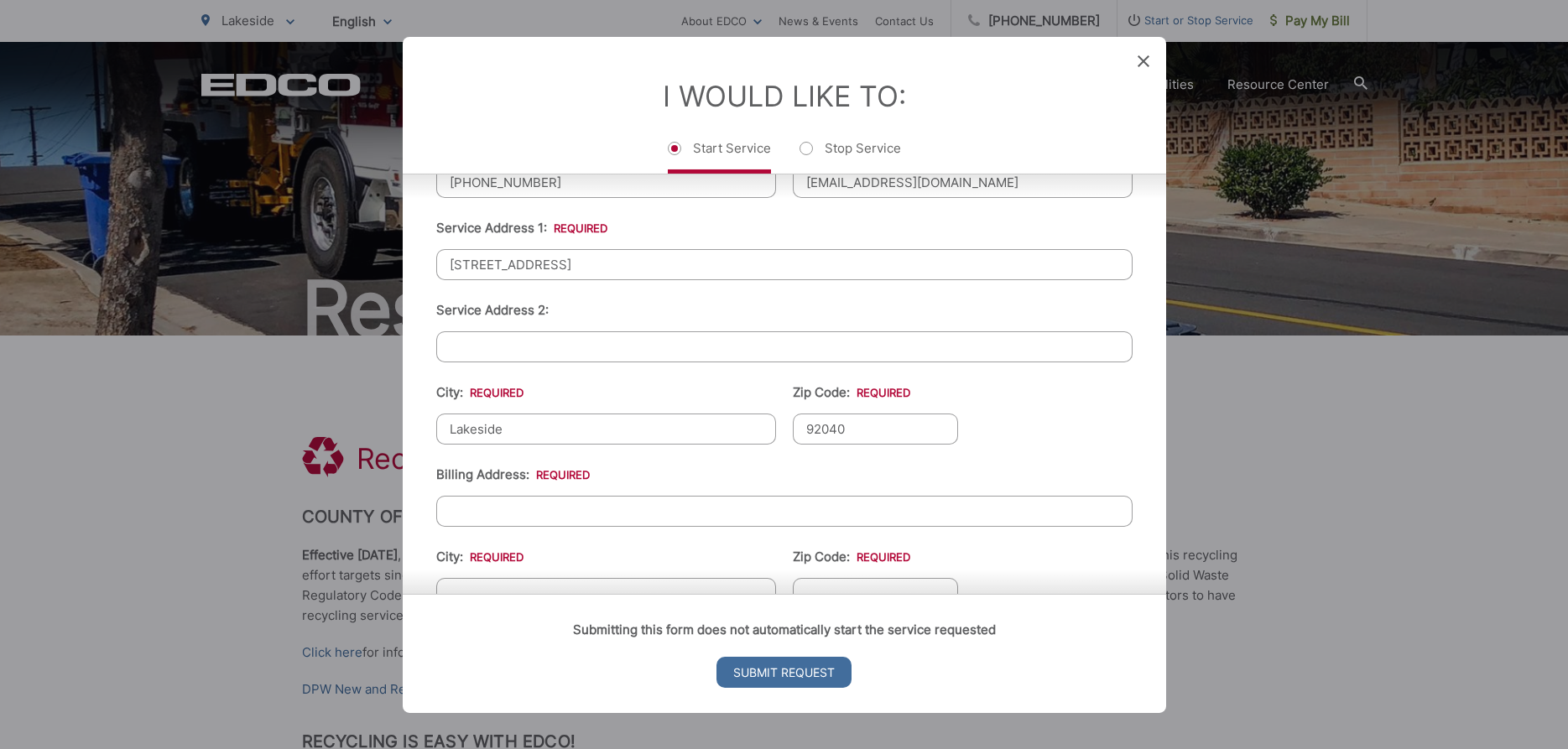
scroll to position [504, 0]
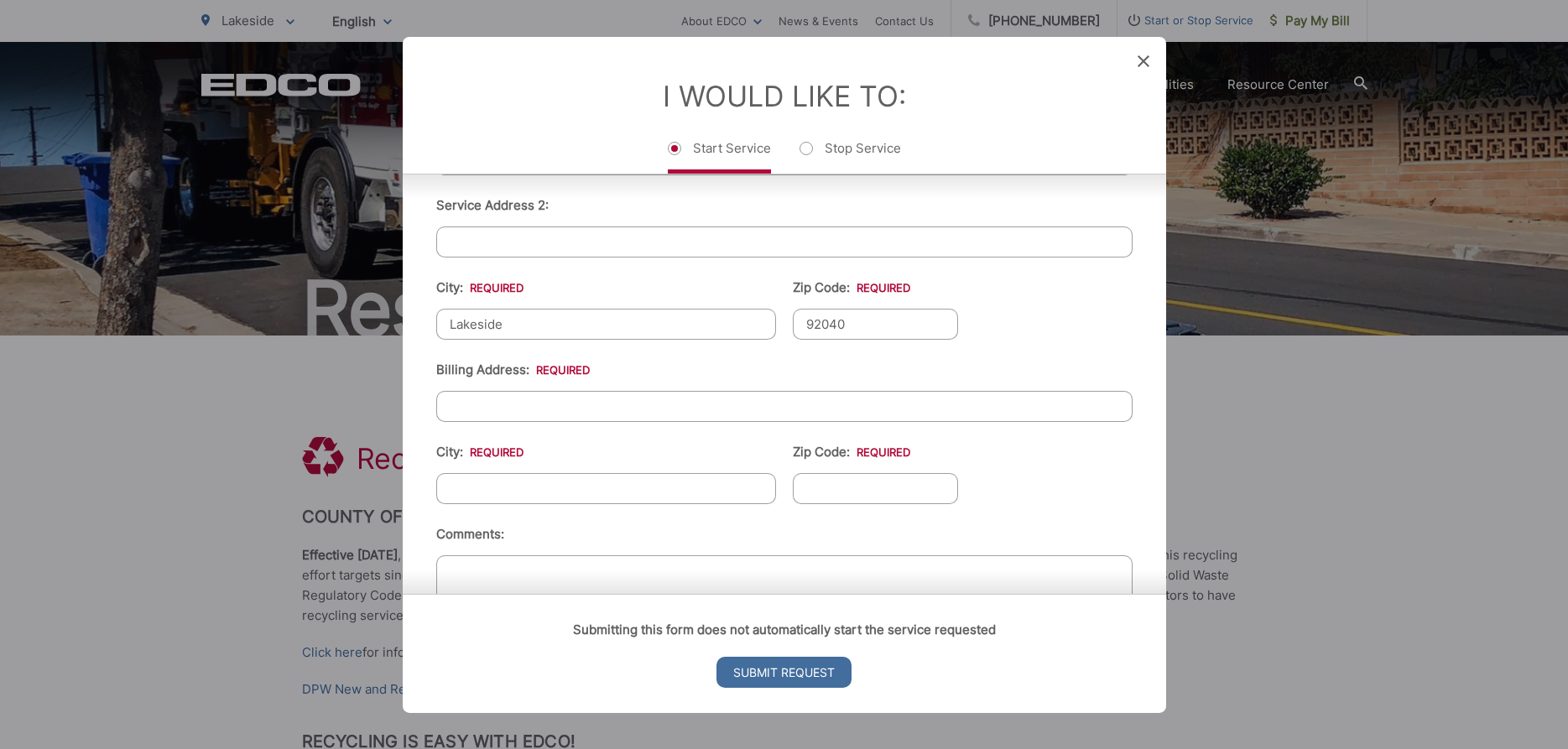
click at [549, 421] on input "Billing Address: *" at bounding box center [785, 405] width 697 height 31
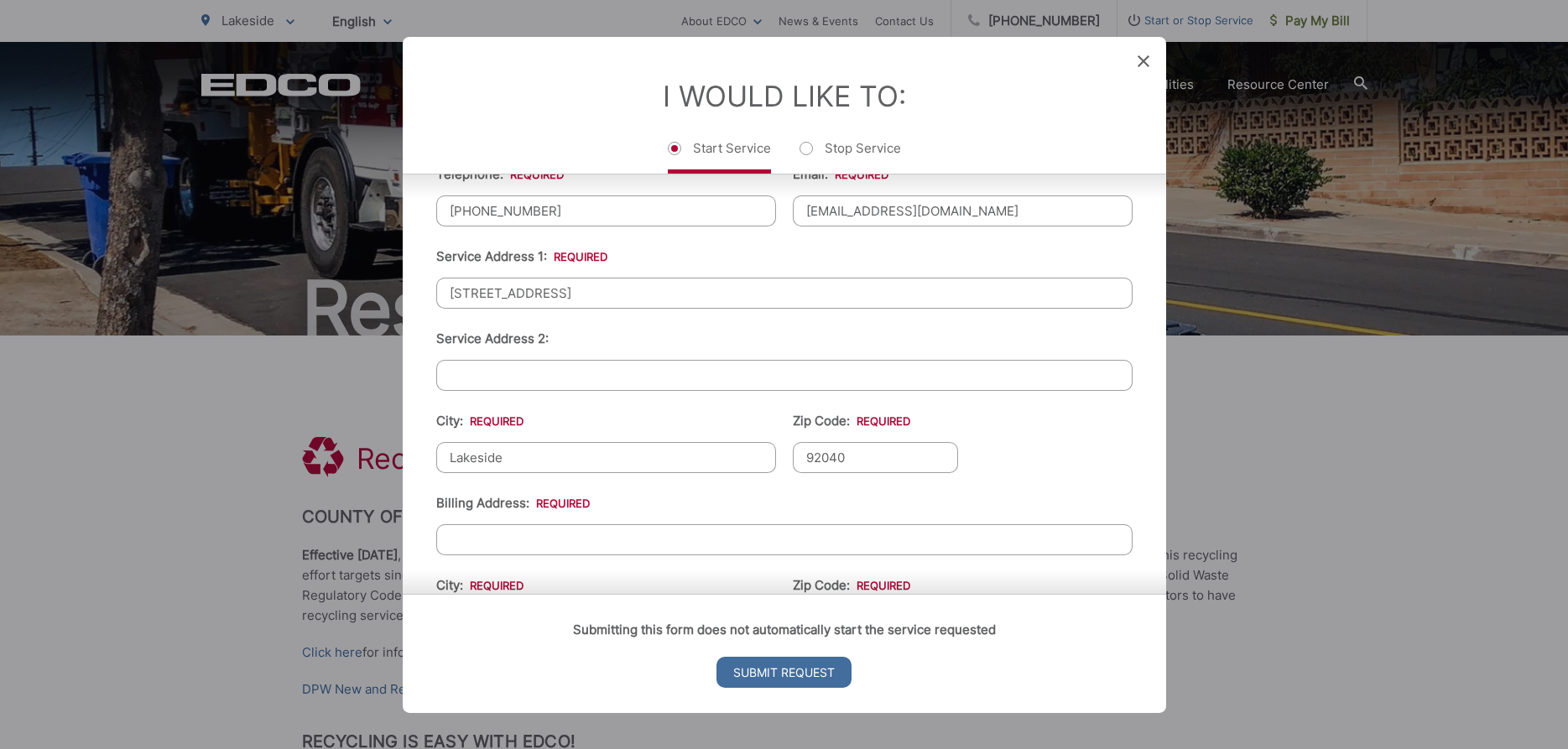
scroll to position [403, 0]
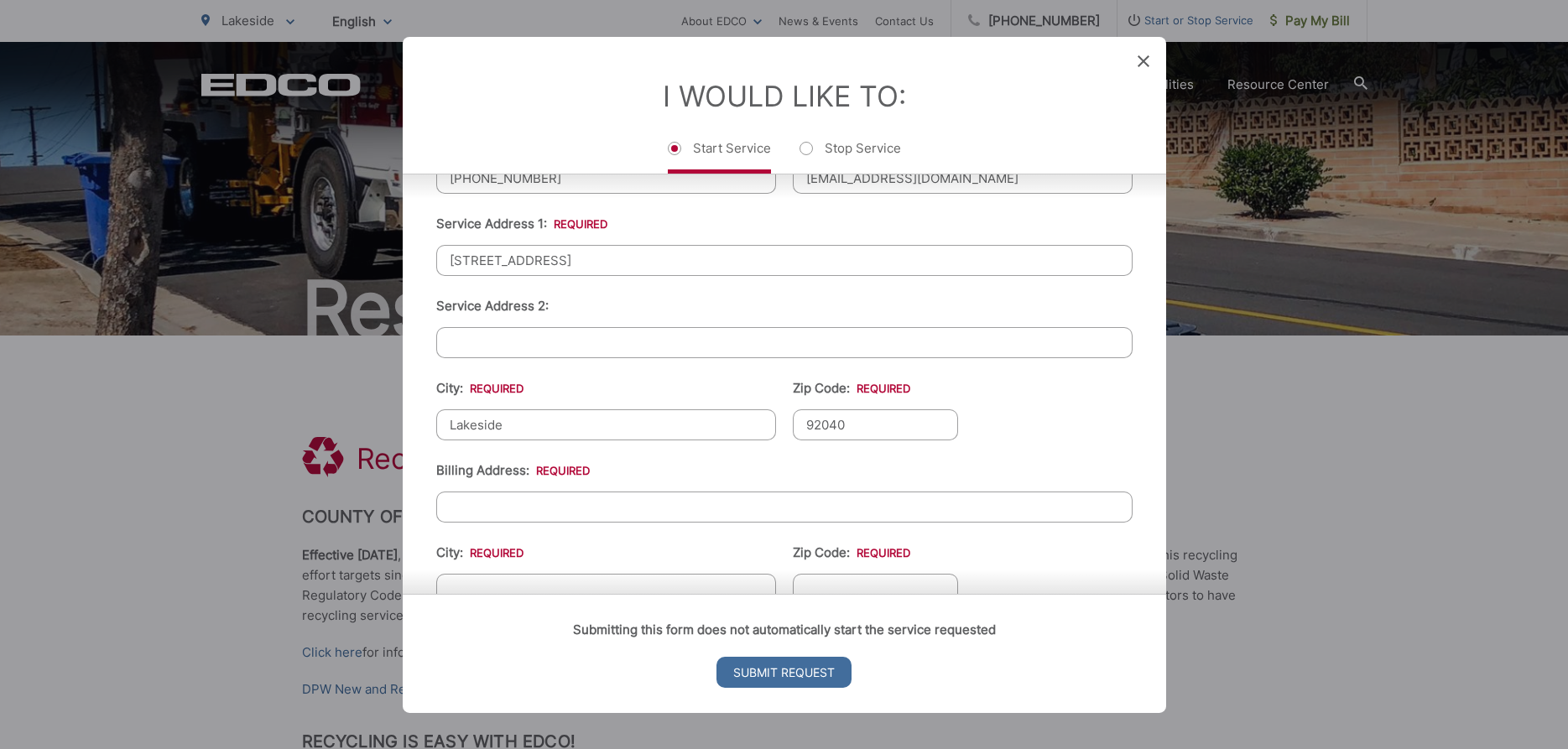
drag, startPoint x: 592, startPoint y: 277, endPoint x: 352, endPoint y: 274, distance: 240.0
click at [436, 274] on input "12392 Topa Hill Circle" at bounding box center [785, 260] width 697 height 31
click at [498, 522] on input "Billing Address: *" at bounding box center [785, 507] width 697 height 31
paste input "12392 Topa Hill Circle"
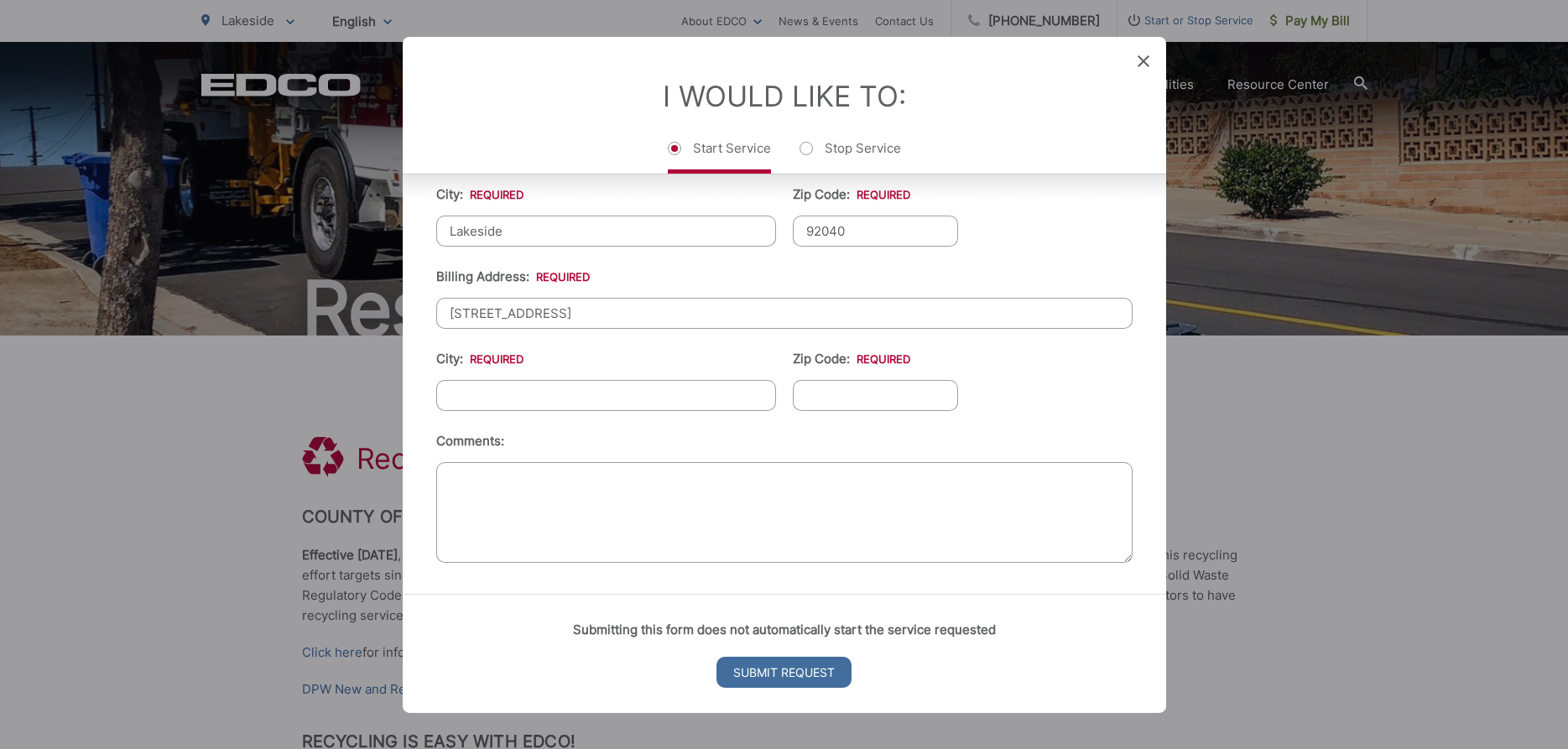
click at [592, 316] on input "12392 Topa Hill Circle" at bounding box center [785, 313] width 697 height 31
type input "12392 Topa Hill Circle"
type input "Lakeside"
type input "92040"
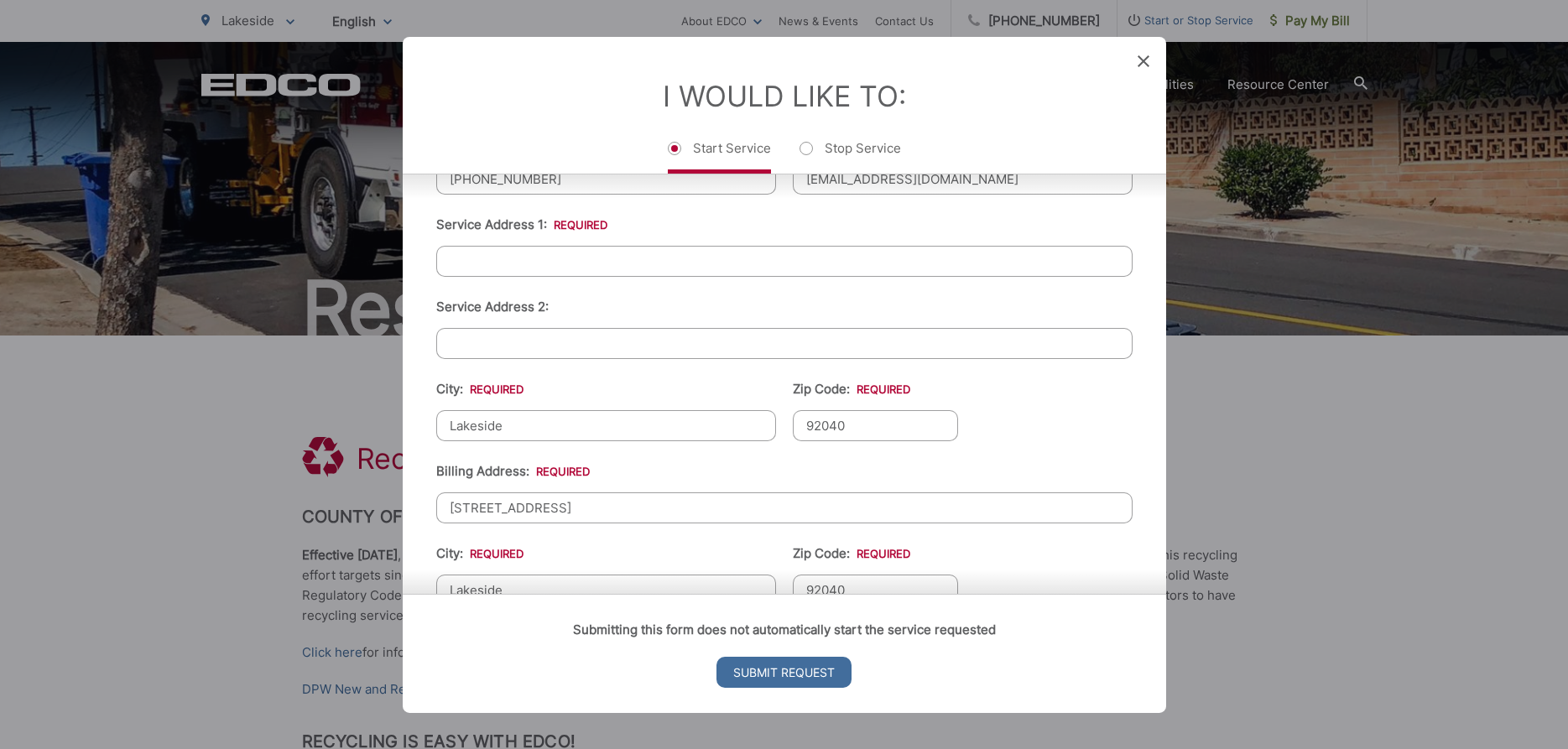
scroll to position [408, 0]
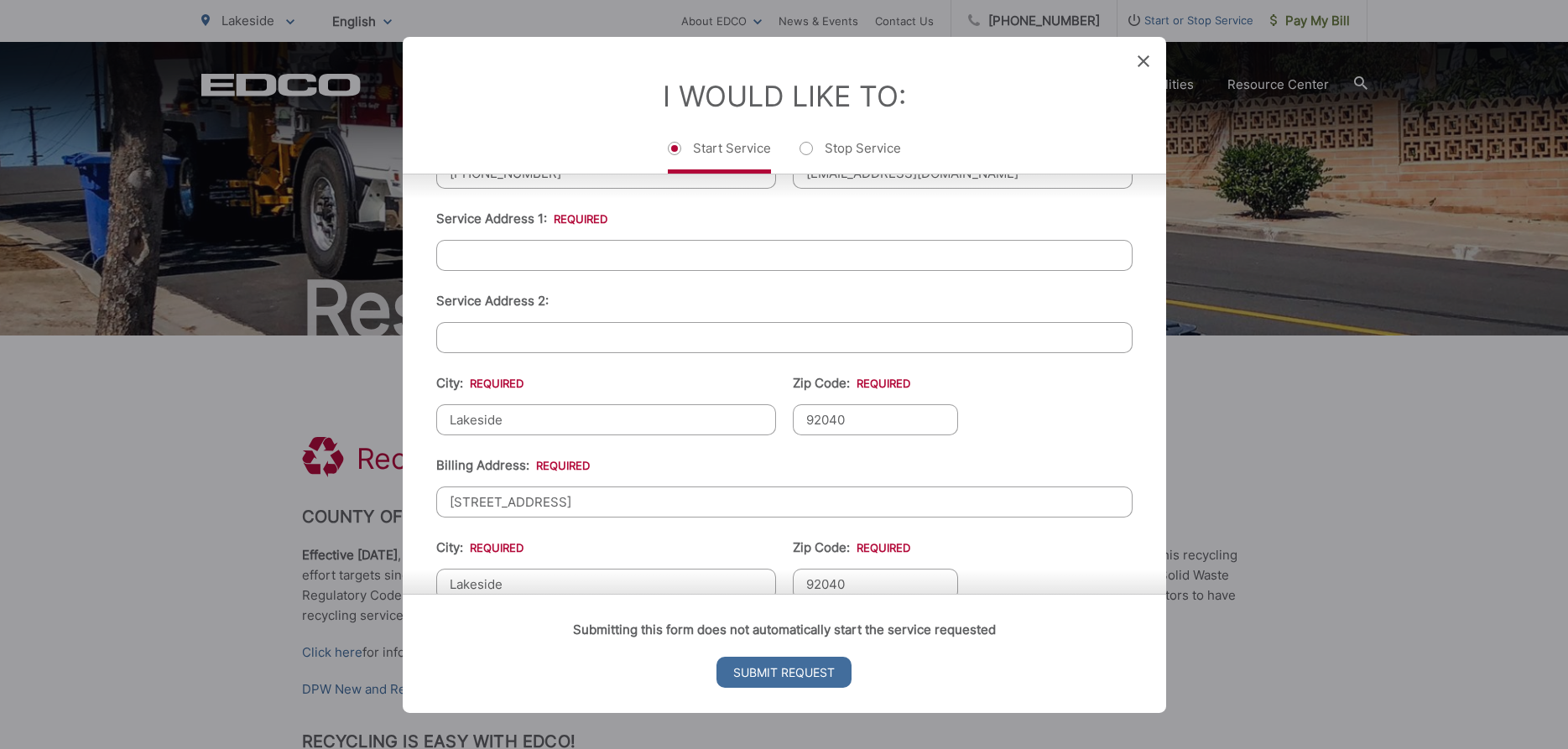
click at [519, 270] on input "Service Address 1: *" at bounding box center [785, 254] width 697 height 31
type input "123"
type input "6199228083"
type input "youngmarty@yaho.com"
type input "12392 Topa Hill Cir"
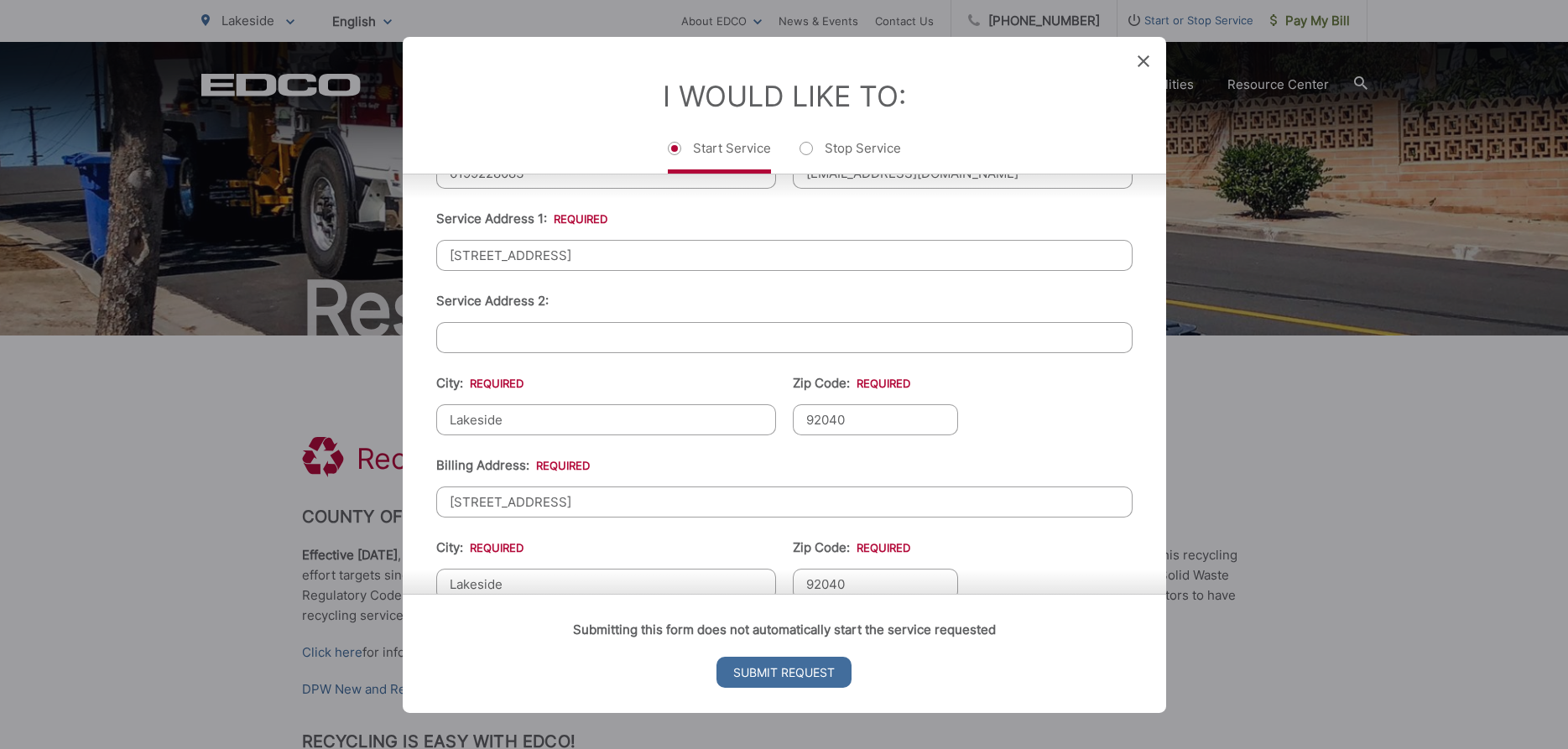
type input "(619) 922-8083"
click at [607, 322] on li "Service Address 2:" at bounding box center [785, 321] width 697 height 62
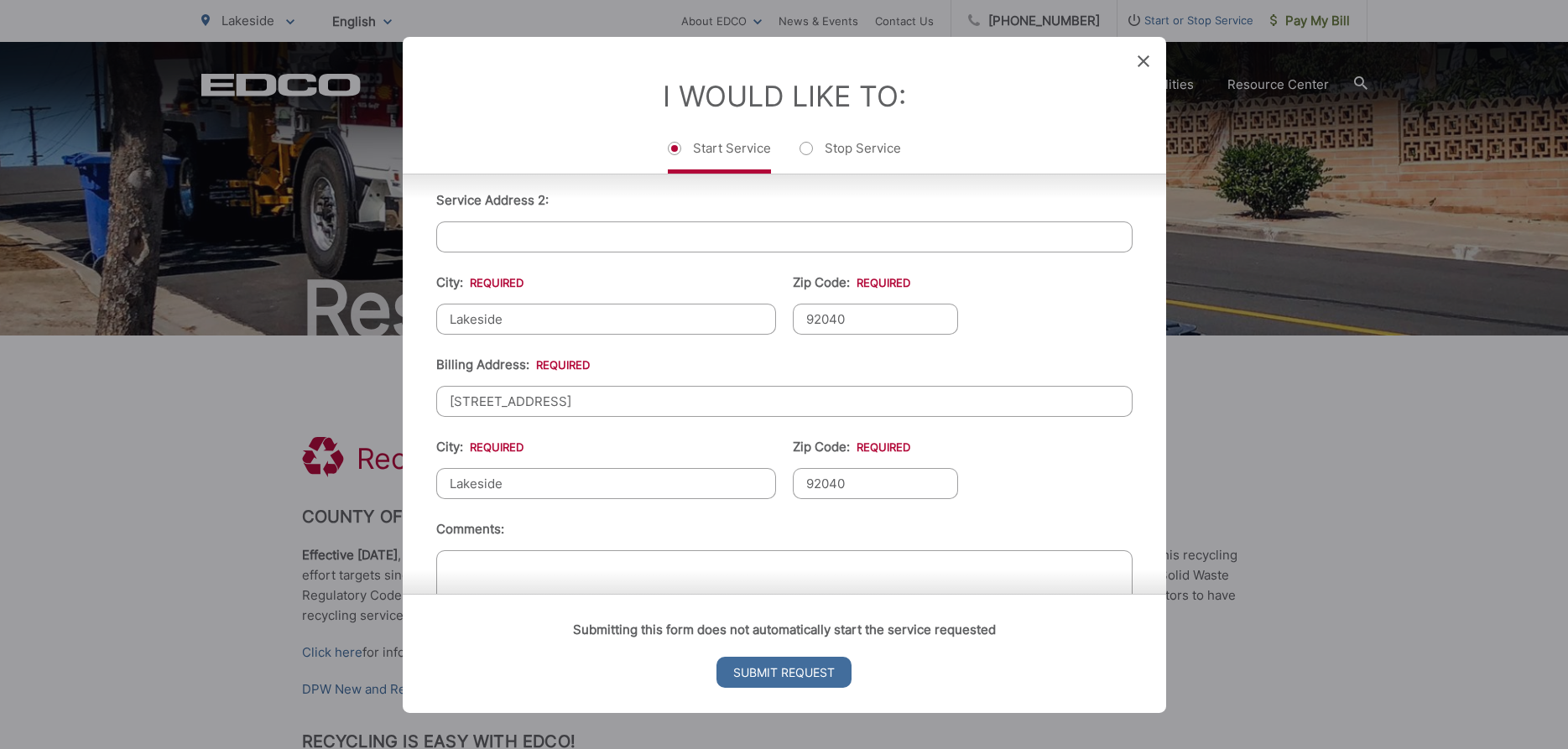
scroll to position [307, 0]
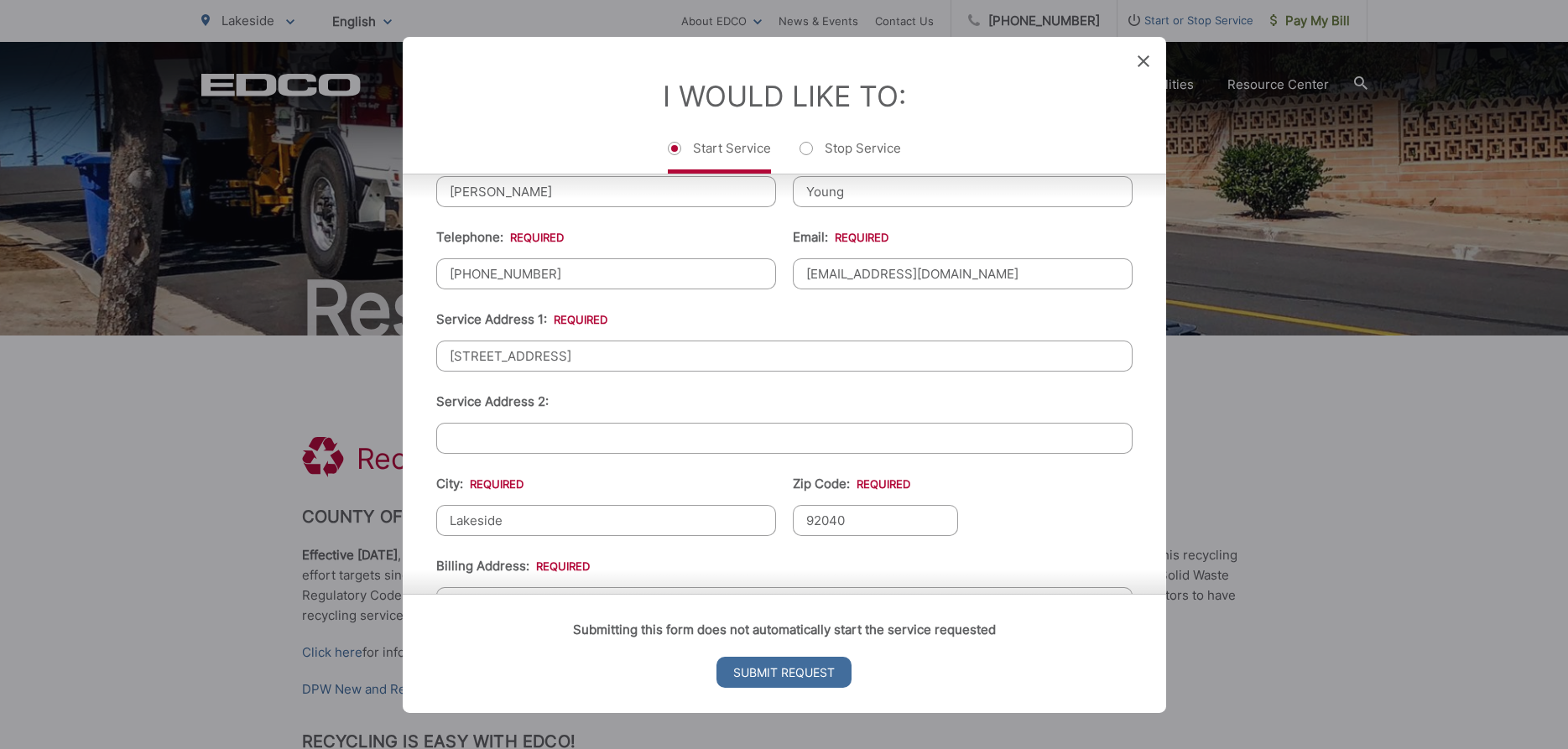
click at [577, 368] on input "12392 Topa Hill Cir" at bounding box center [785, 355] width 697 height 31
type input "12392 Topa Hill Circle"
type input "6199228083"
type input "youngmarty@yahoo.com"
type input "(619) 922-8083"
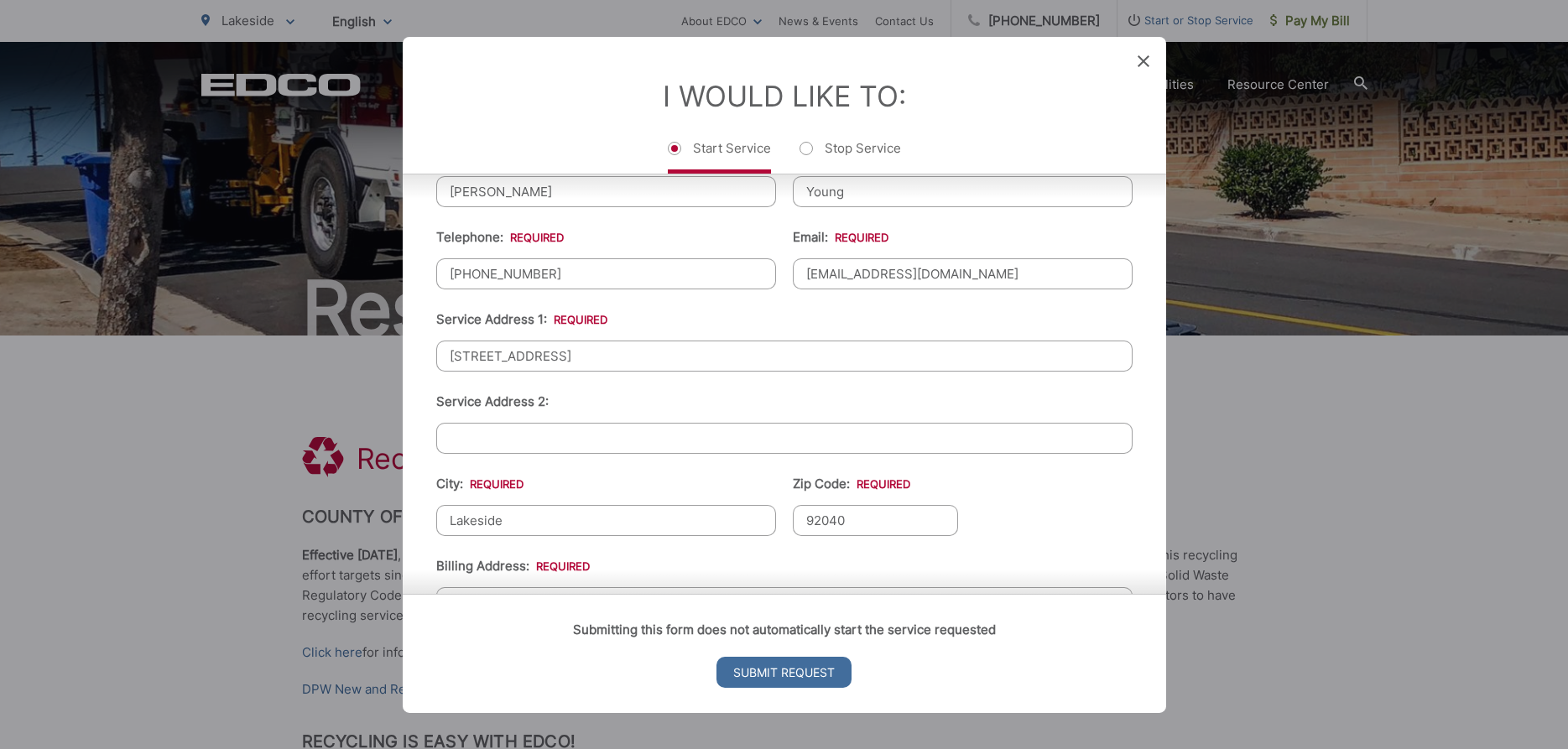
click at [695, 435] on li "Service Address 2:" at bounding box center [785, 421] width 697 height 62
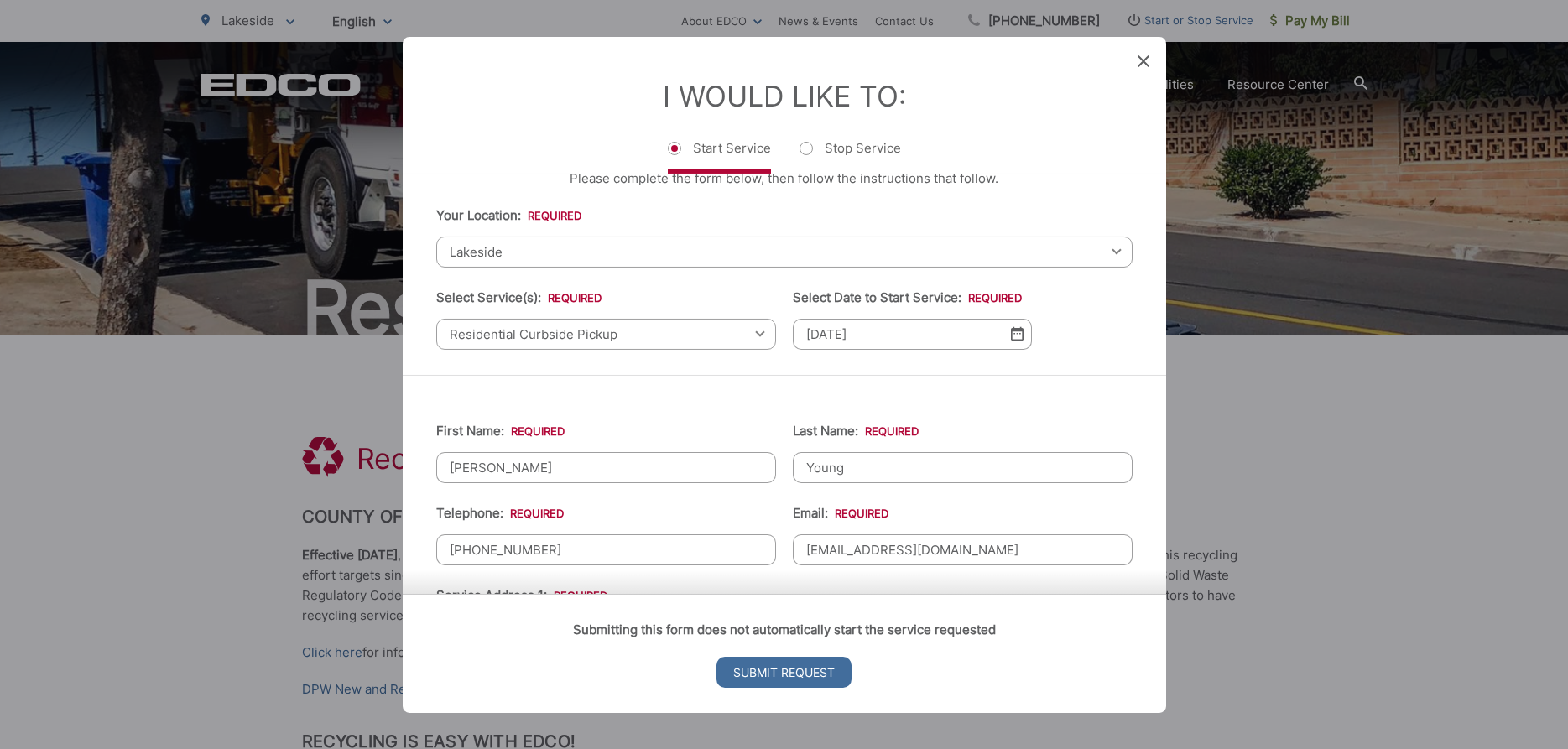
scroll to position [0, 0]
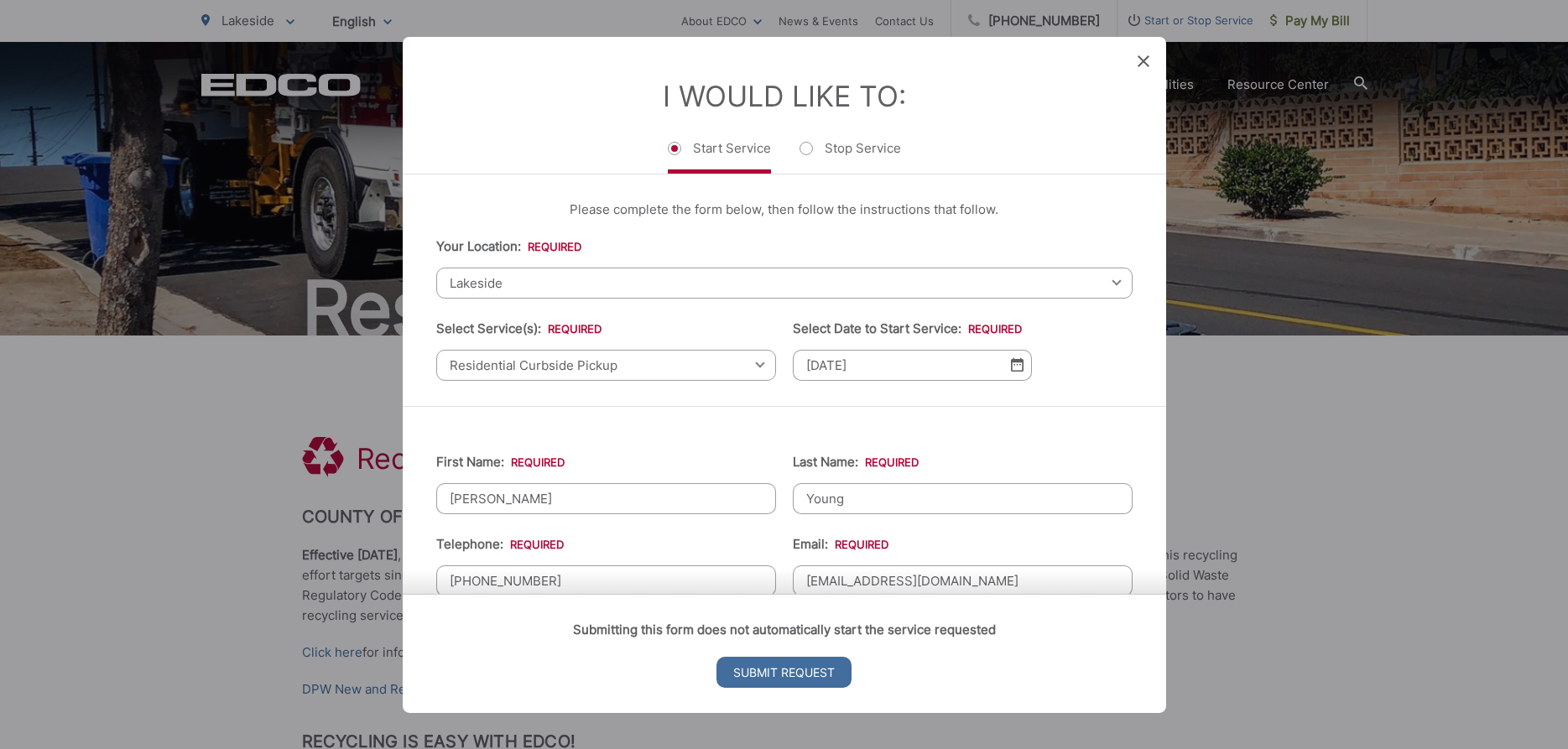
click at [895, 377] on input "10/01/2025" at bounding box center [912, 365] width 239 height 31
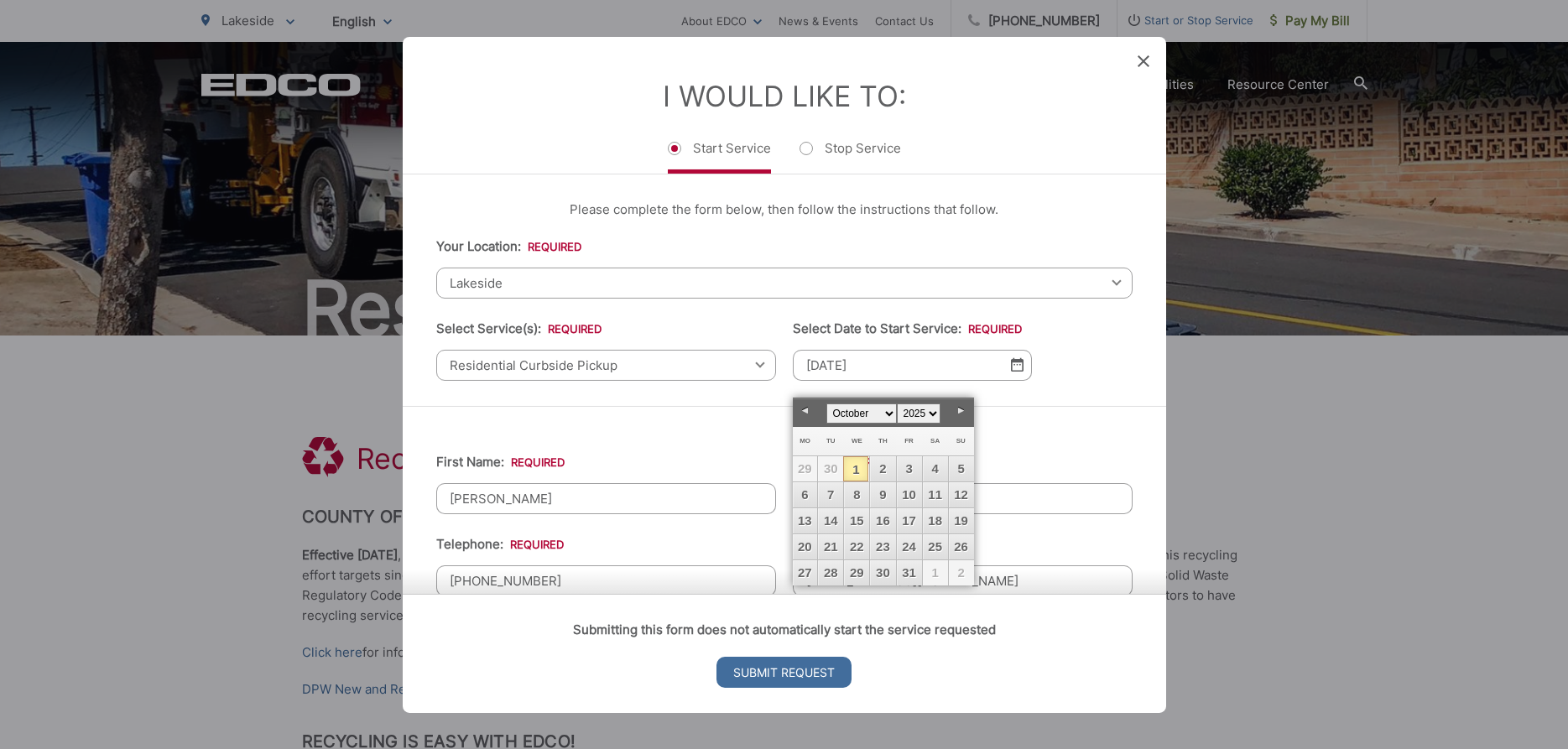
click at [895, 377] on input "10/01/2025" at bounding box center [912, 365] width 239 height 31
click at [826, 467] on span "30" at bounding box center [831, 469] width 25 height 25
click at [831, 496] on link "7" at bounding box center [831, 495] width 25 height 25
type input "10/07/2025"
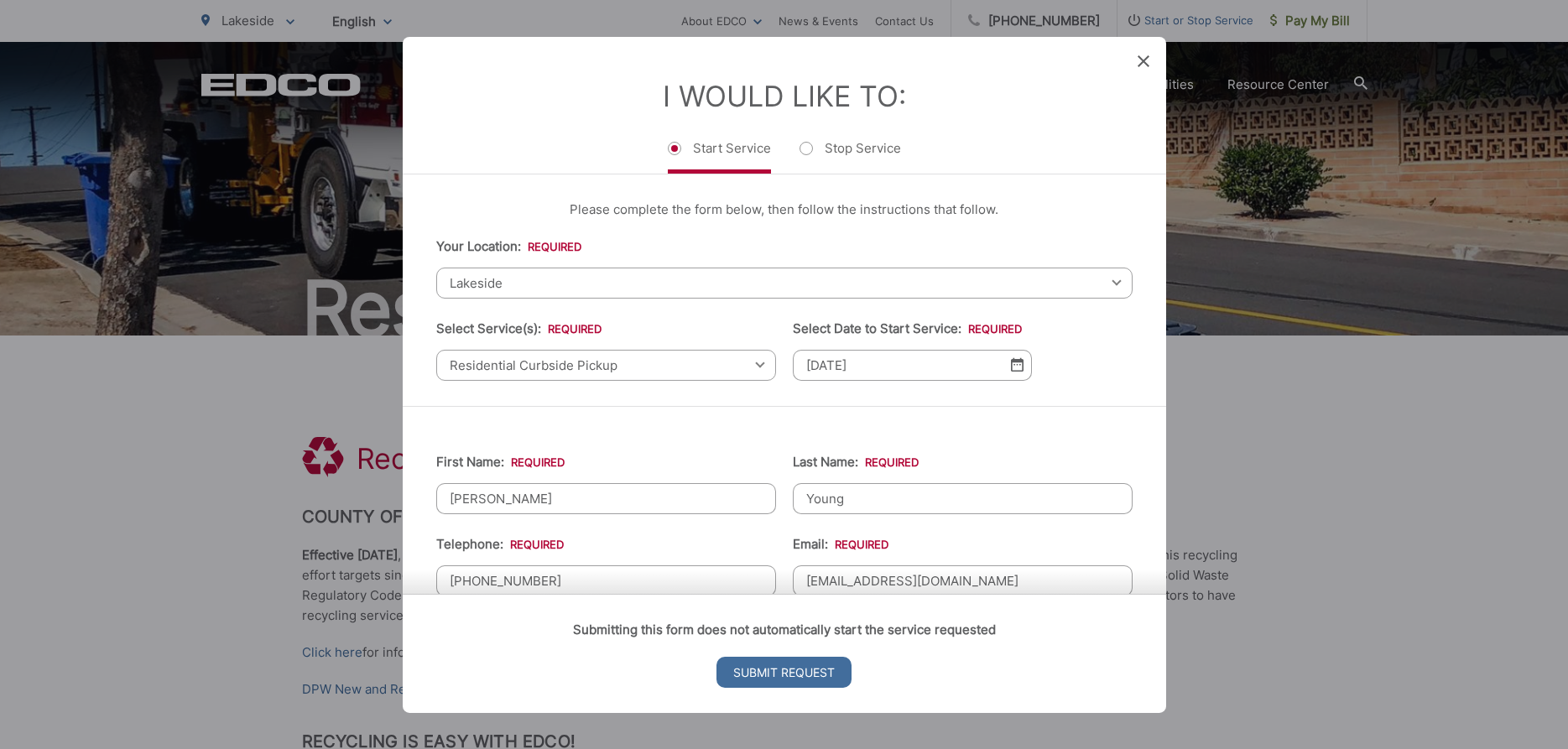
click at [1017, 372] on img at bounding box center [1017, 365] width 13 height 14
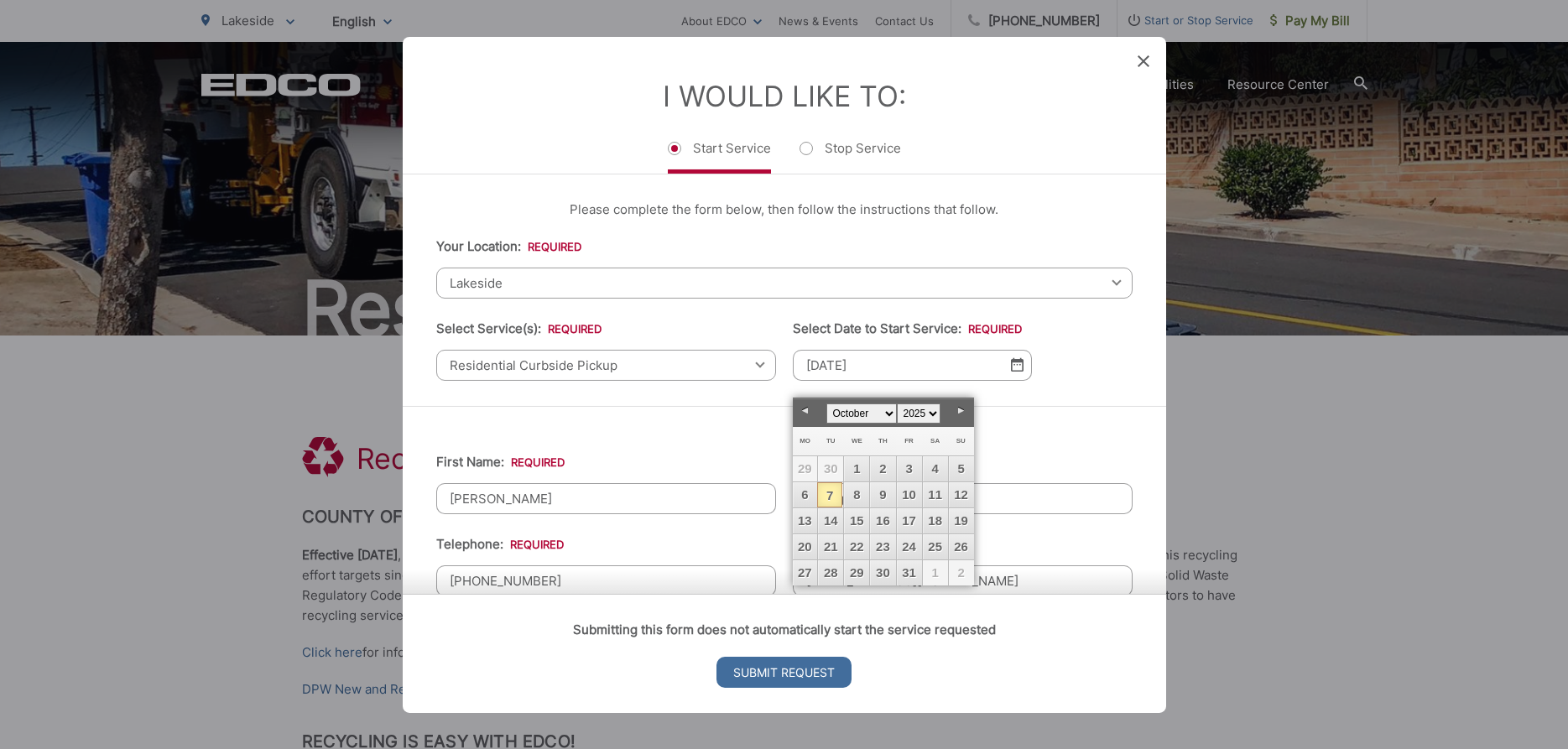
click at [1017, 372] on img at bounding box center [1017, 365] width 13 height 14
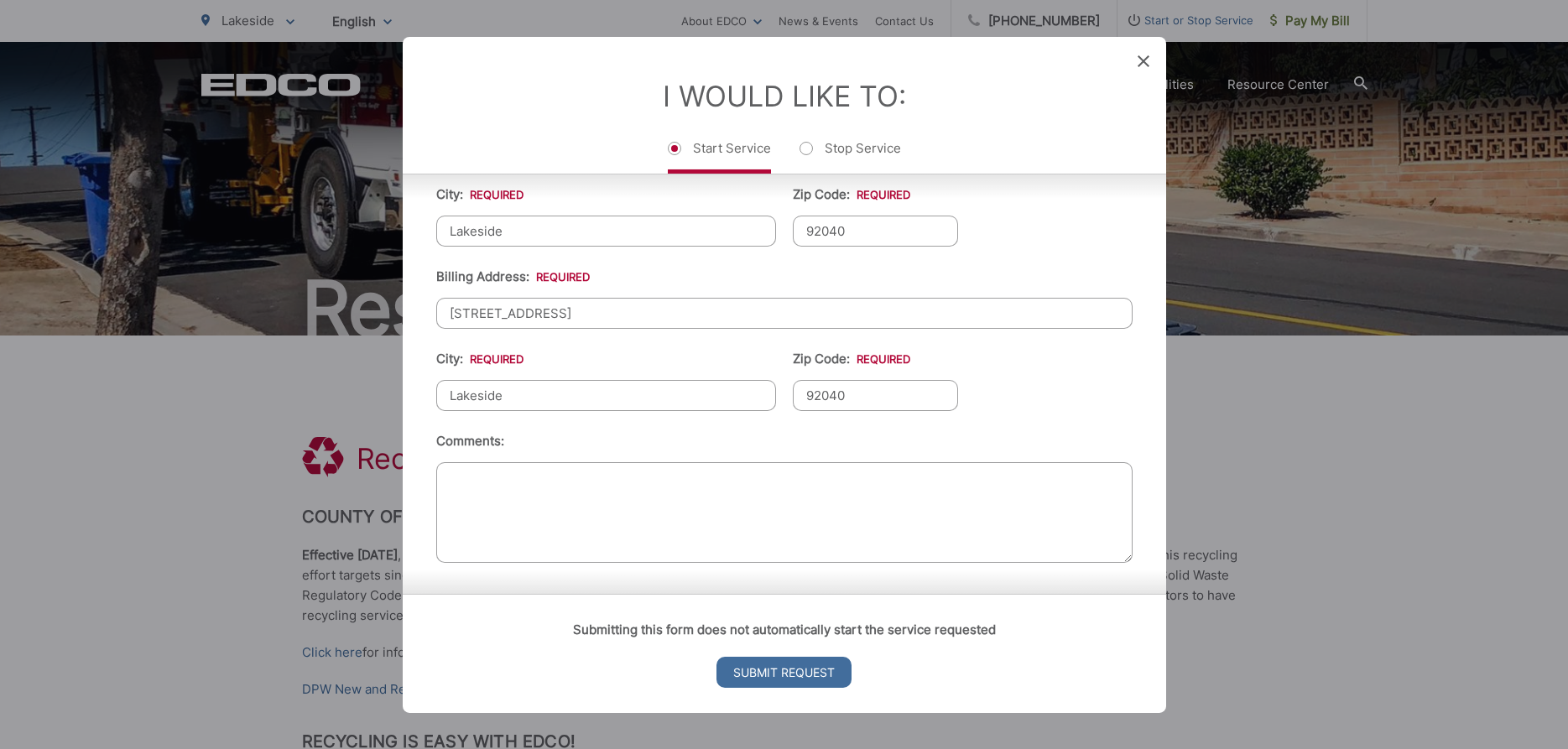
scroll to position [609, 0]
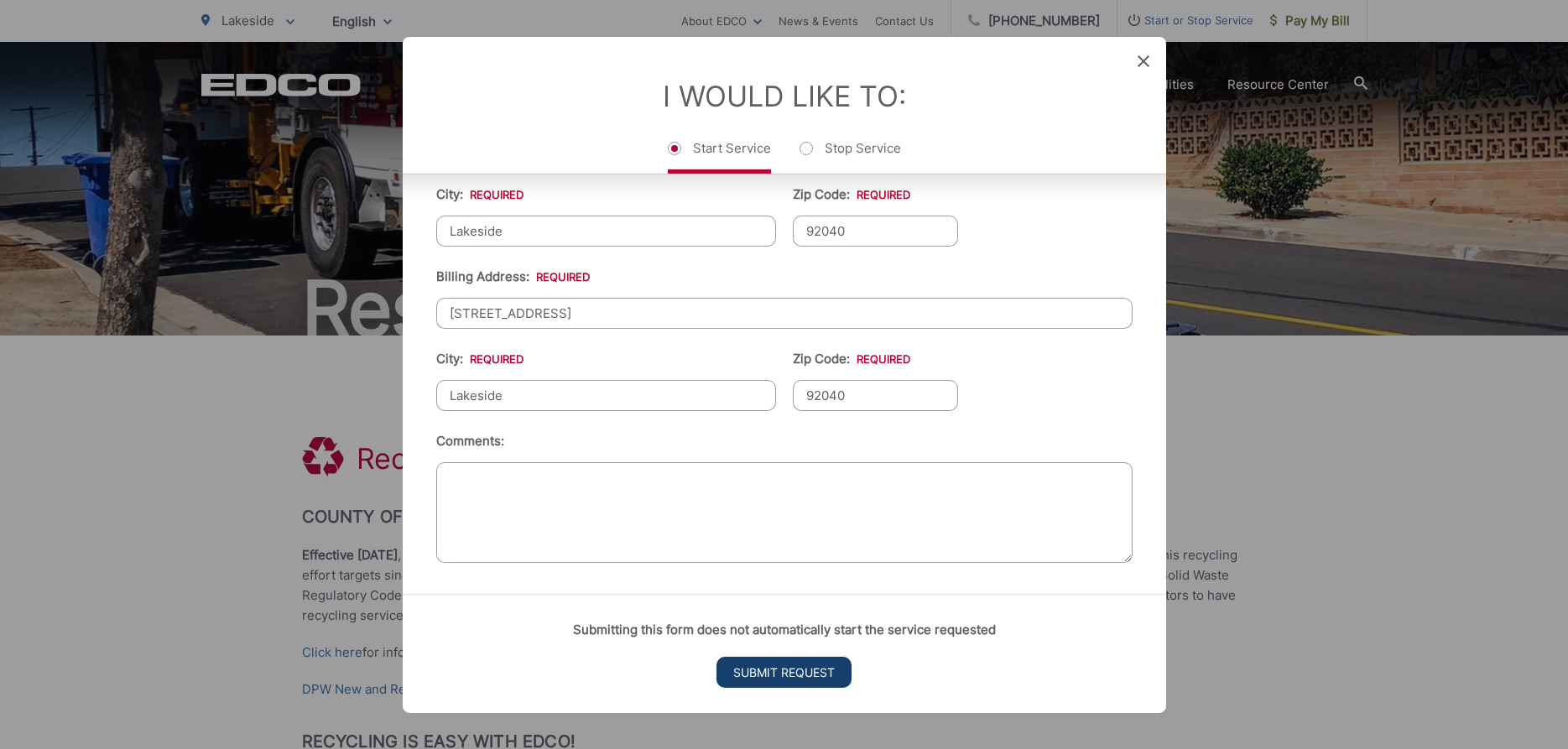
click at [822, 676] on input "Submit Request" at bounding box center [784, 673] width 135 height 31
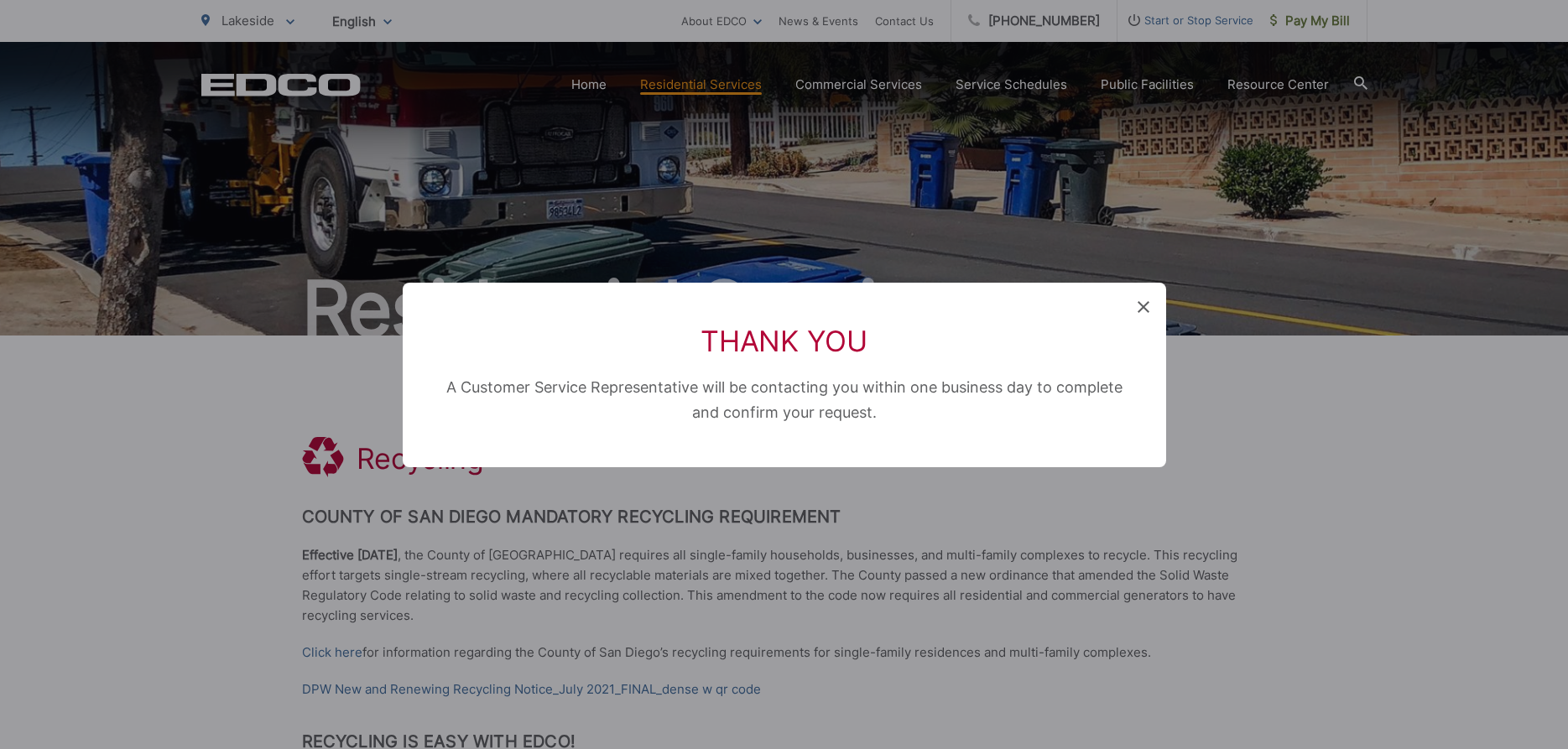
scroll to position [185, 0]
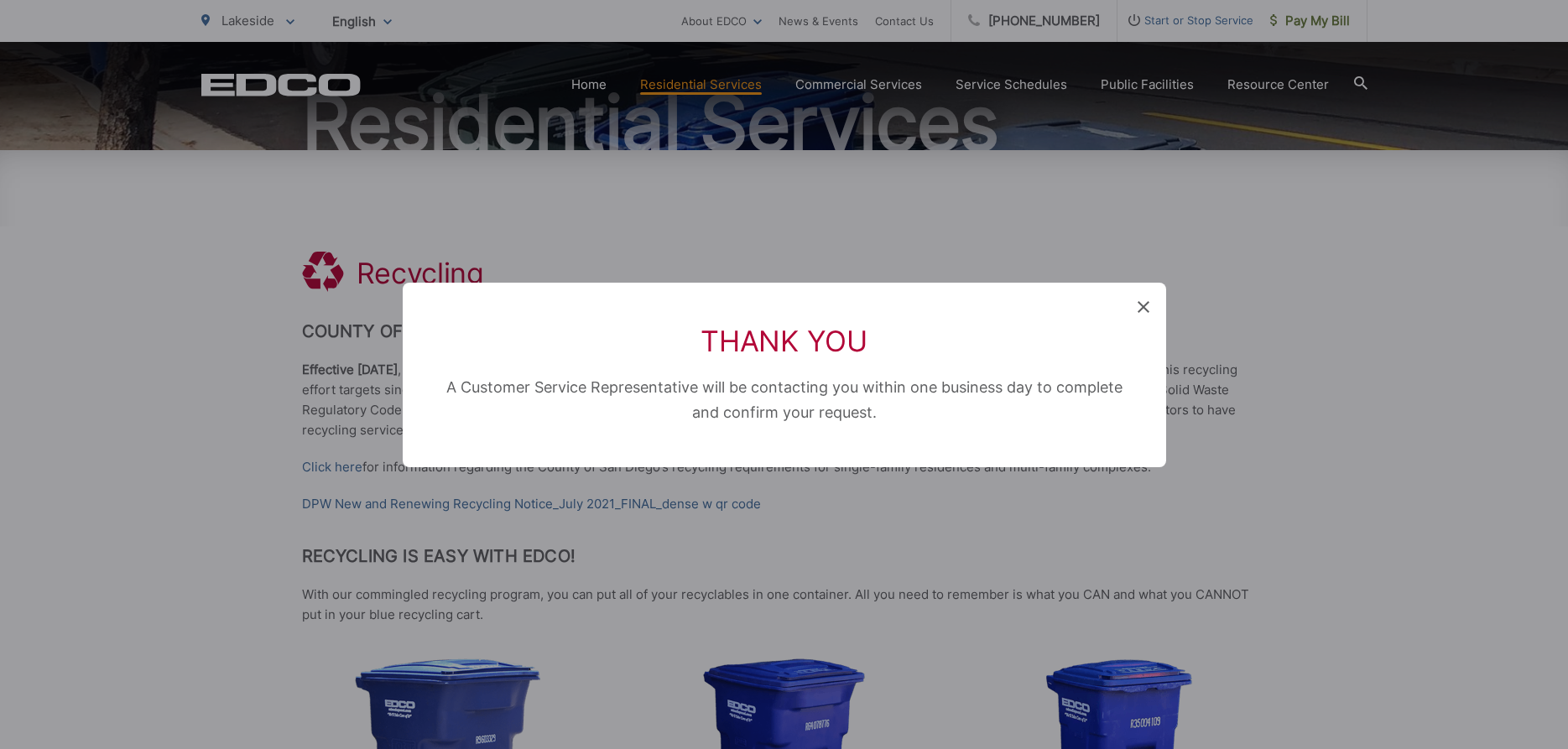
click at [1148, 300] on span at bounding box center [1143, 308] width 12 height 17
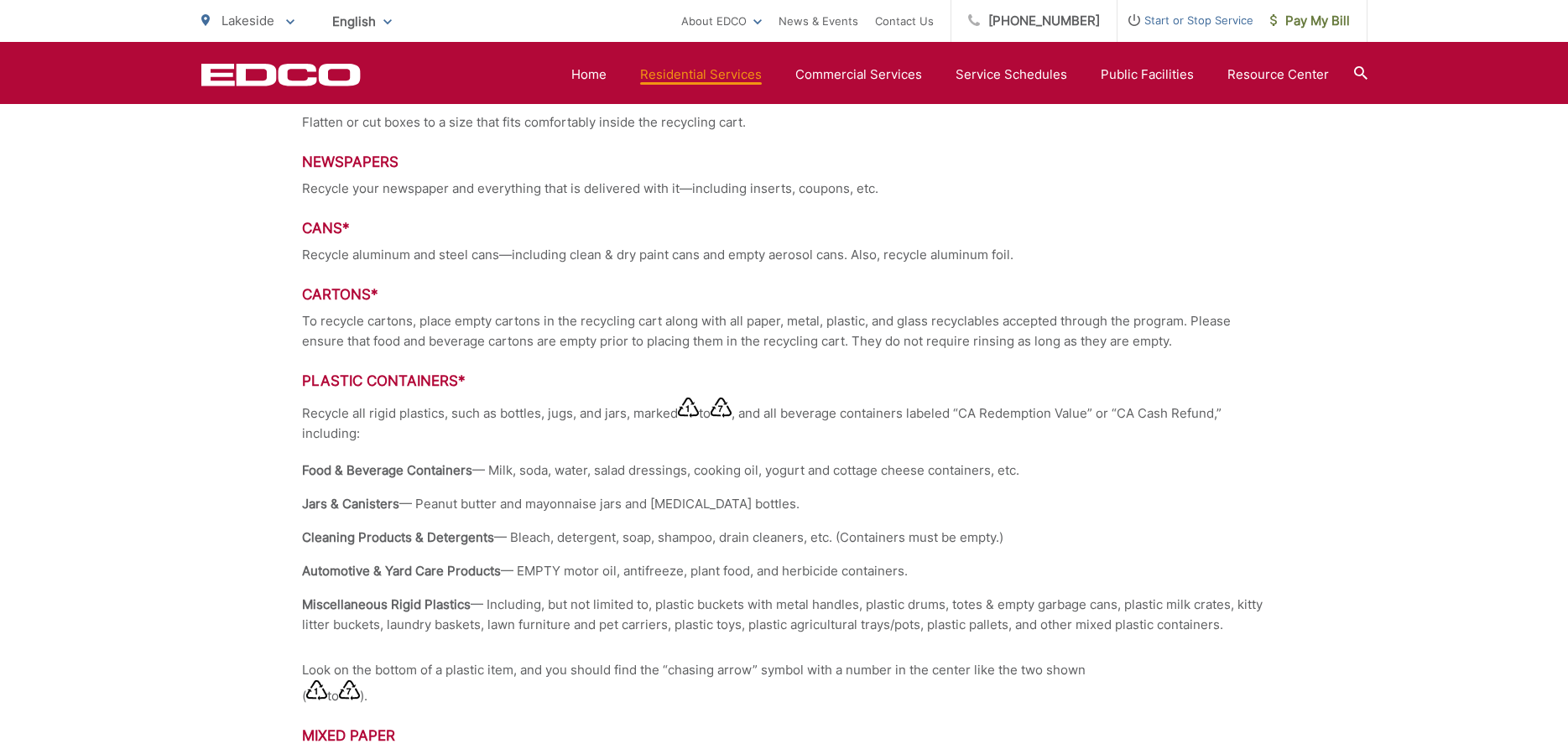
scroll to position [2397, 0]
